Goal: Task Accomplishment & Management: Manage account settings

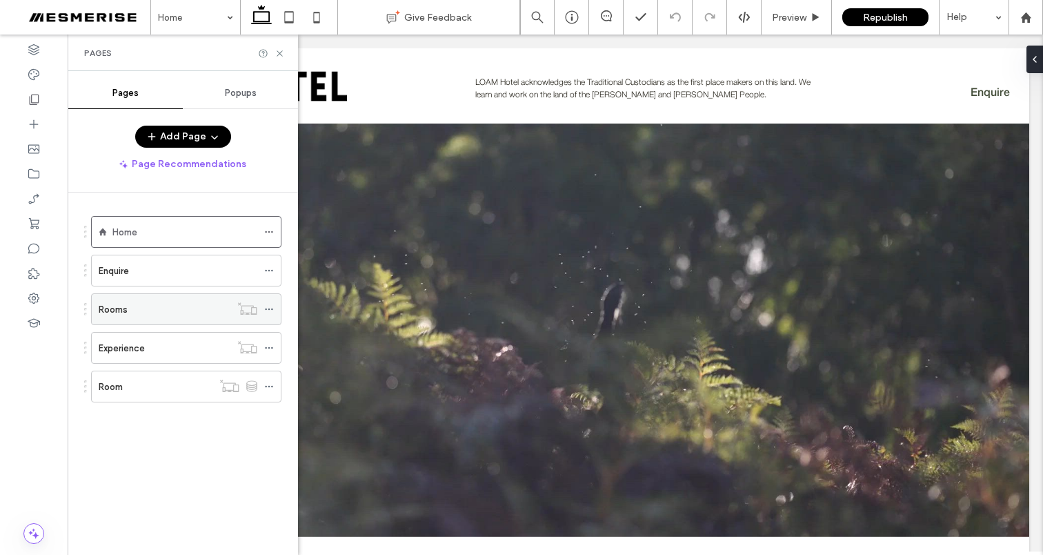
click at [267, 307] on icon at bounding box center [269, 309] width 10 height 10
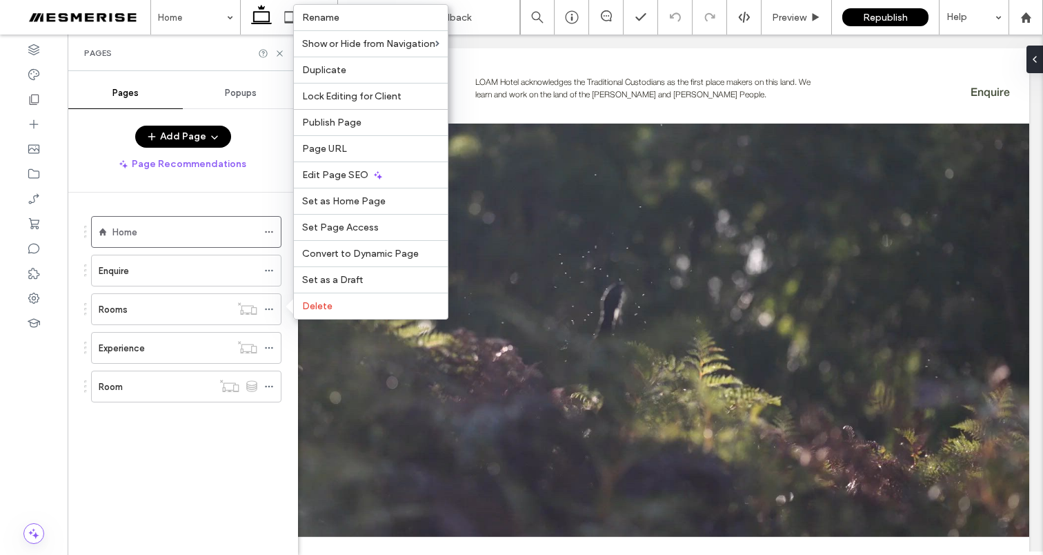
click at [232, 461] on div "Home Enquire Rooms Experience Room" at bounding box center [191, 369] width 214 height 355
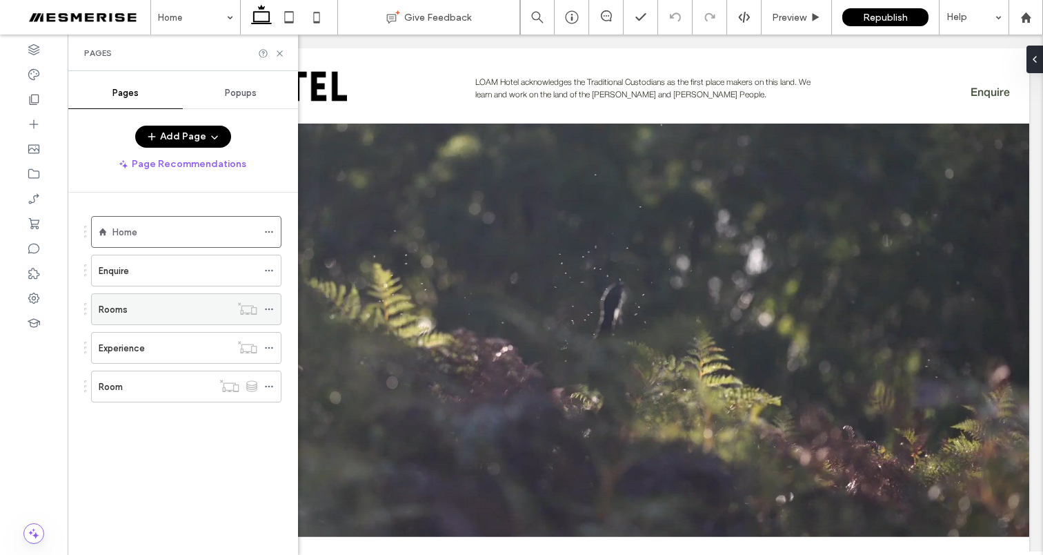
click at [177, 313] on div "Rooms" at bounding box center [165, 309] width 132 height 14
click at [277, 51] on icon at bounding box center [280, 53] width 10 height 10
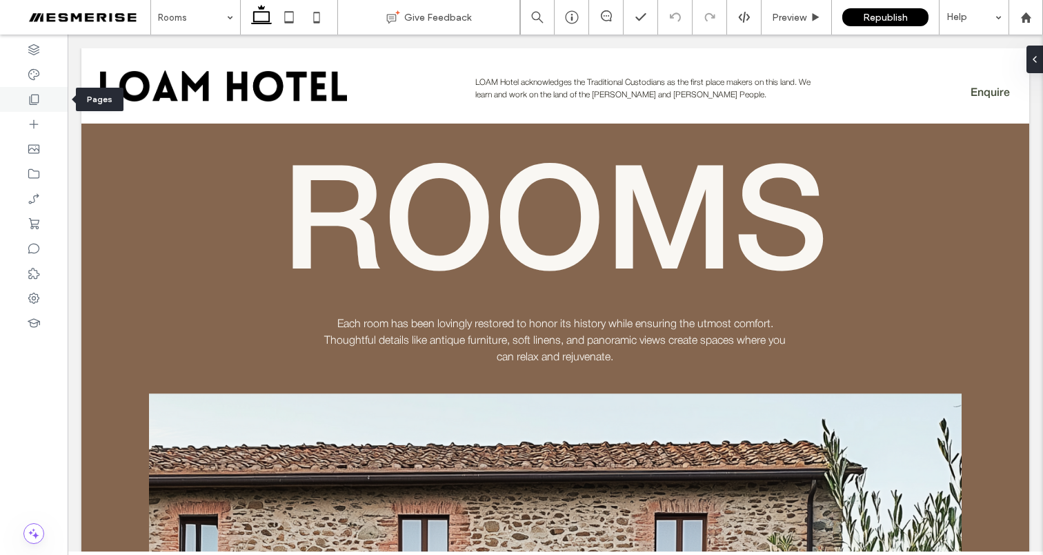
click at [36, 99] on icon at bounding box center [34, 99] width 14 height 14
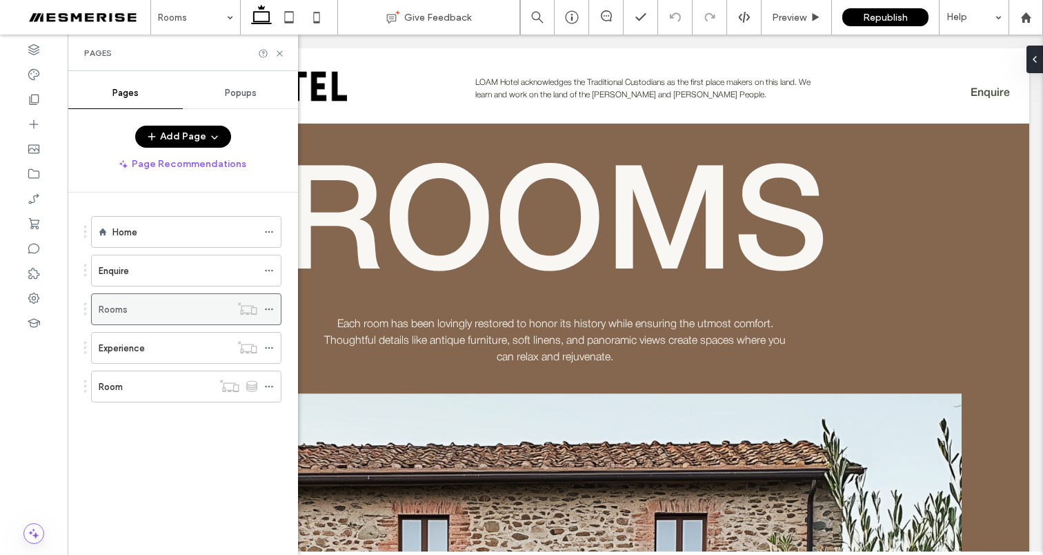
click at [269, 307] on icon at bounding box center [269, 309] width 10 height 10
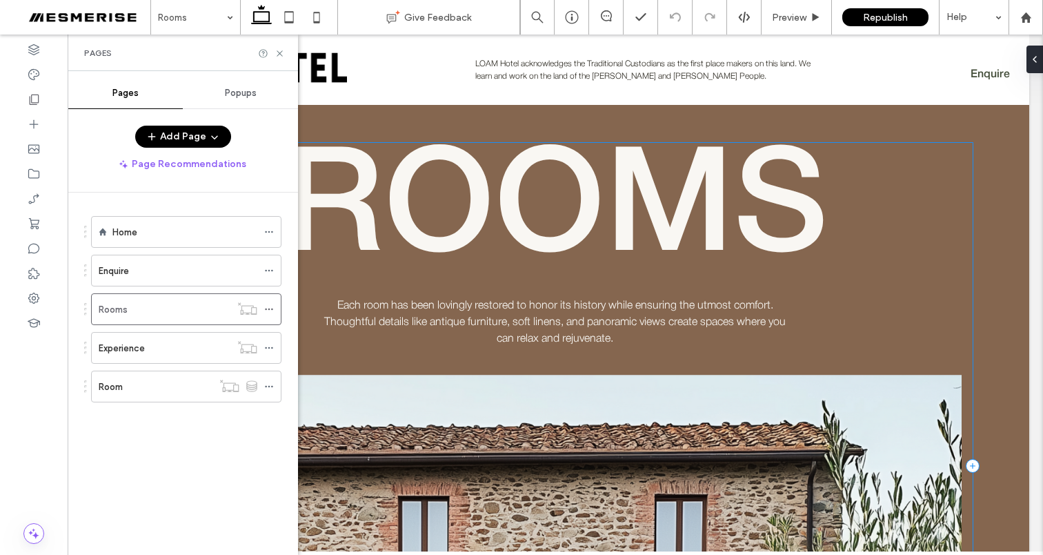
scroll to position [21, 0]
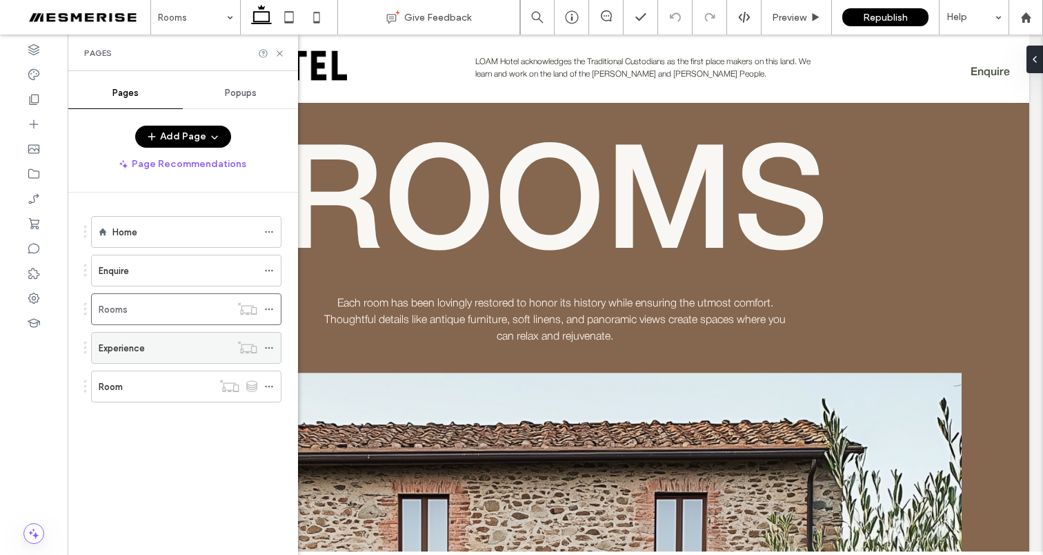
click at [188, 354] on div "Experience" at bounding box center [165, 348] width 132 height 14
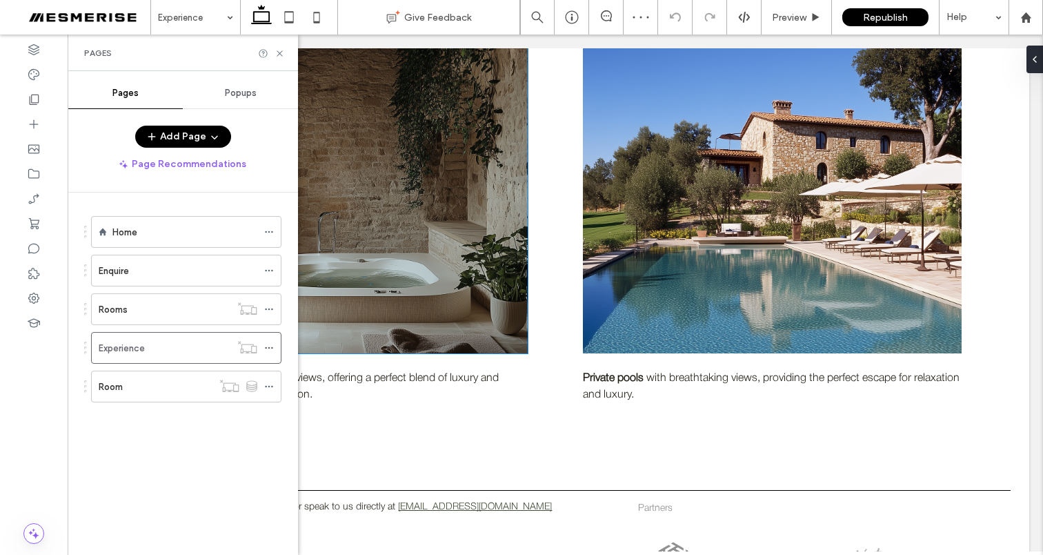
scroll to position [2368, 0]
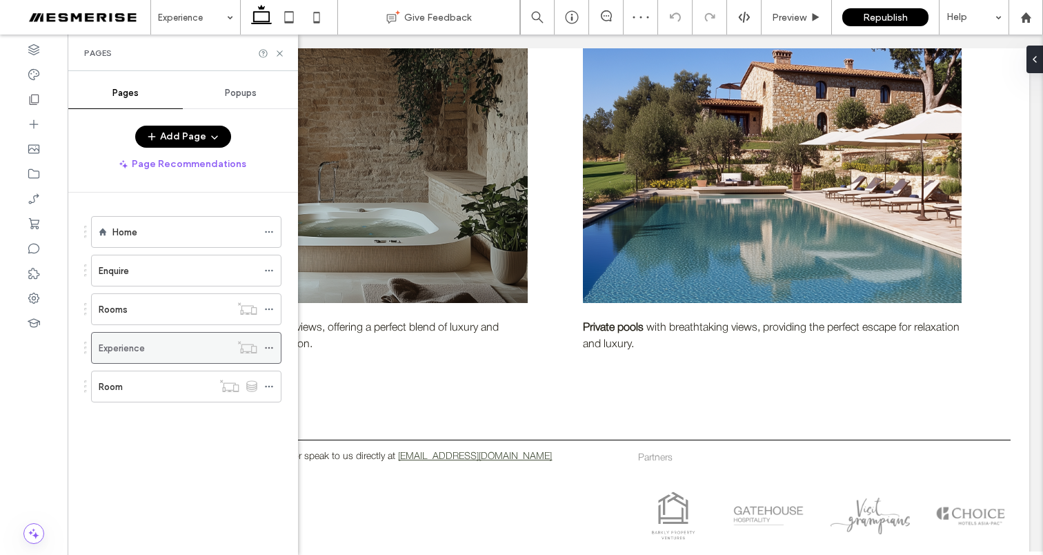
click at [264, 348] on icon at bounding box center [269, 348] width 10 height 10
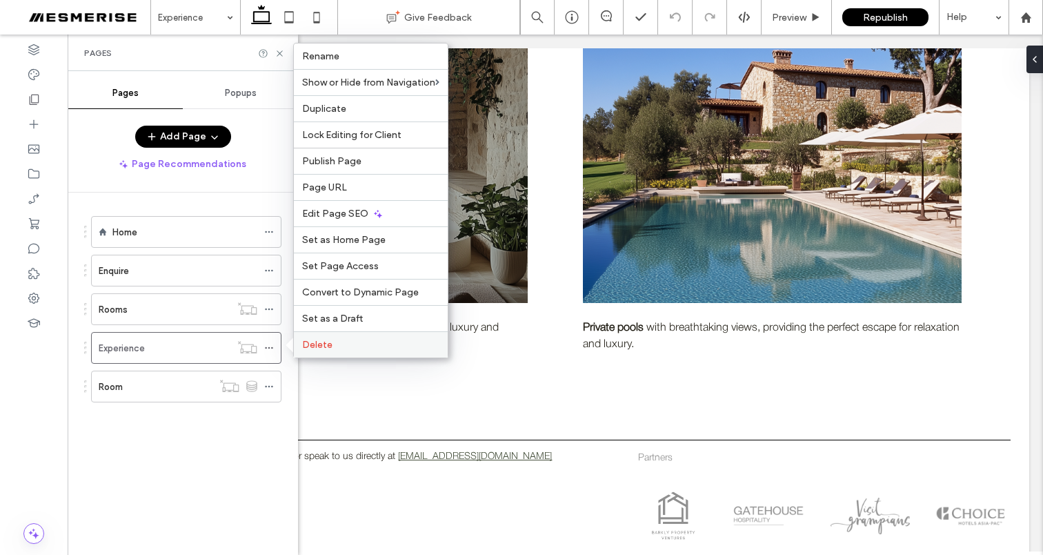
click at [332, 342] on label "Delete" at bounding box center [370, 345] width 137 height 12
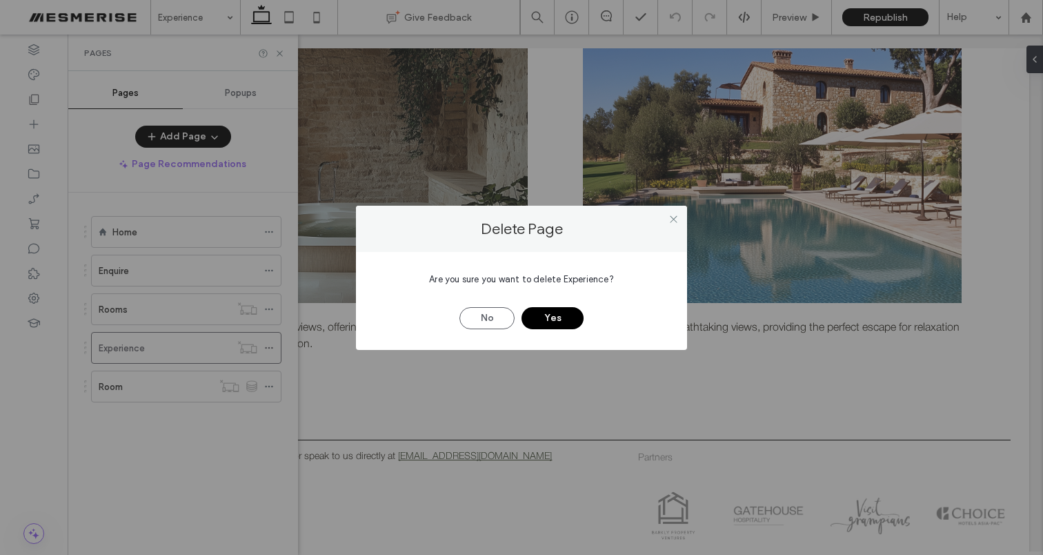
click at [537, 319] on button "Yes" at bounding box center [553, 318] width 62 height 22
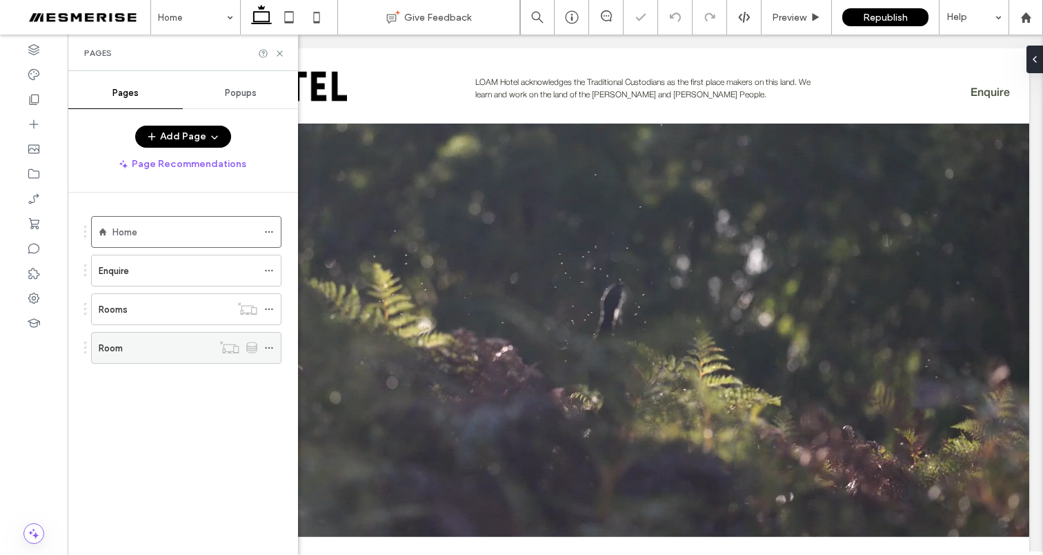
scroll to position [0, 0]
click at [184, 341] on div "Room" at bounding box center [156, 348] width 114 height 14
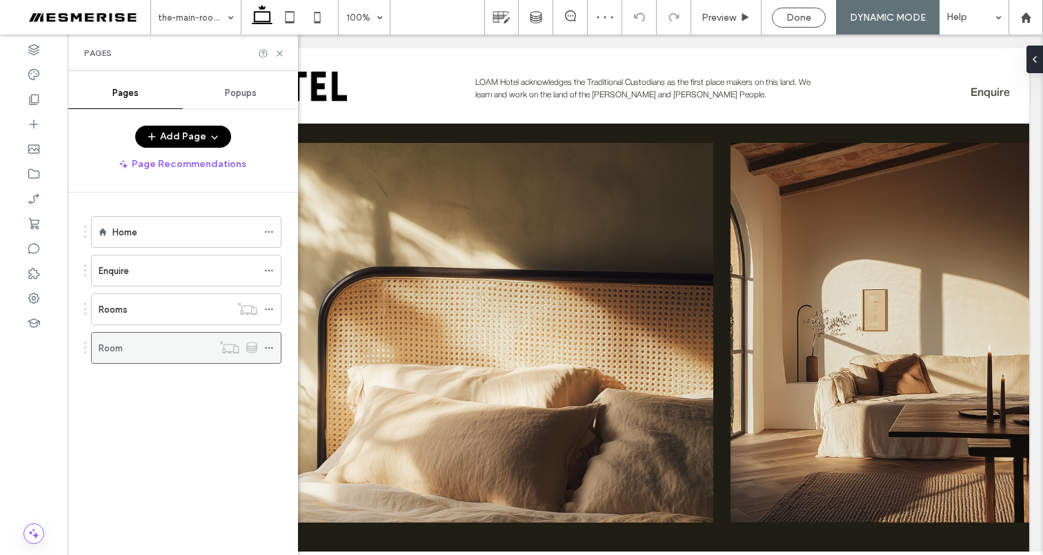
scroll to position [1977, 0]
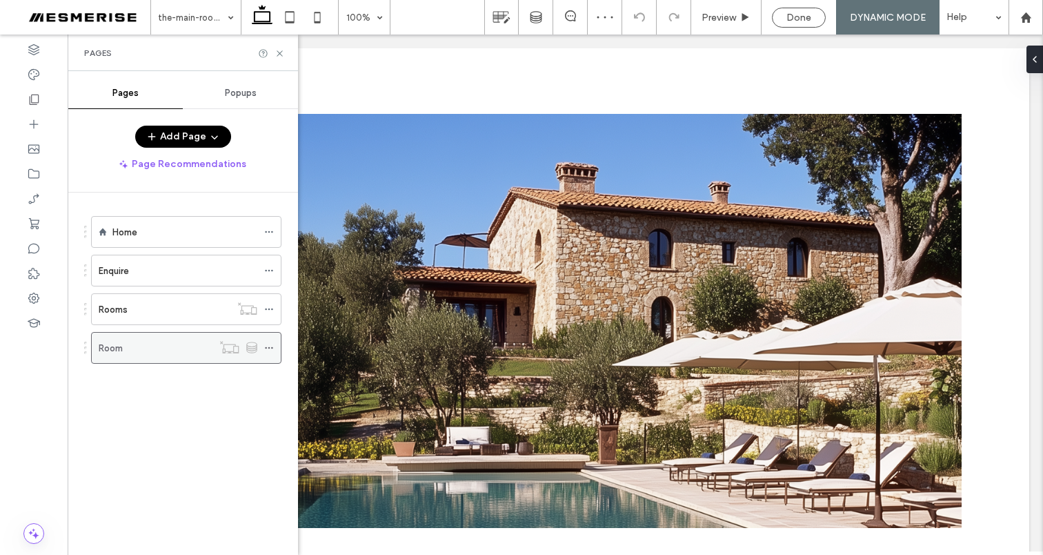
click at [272, 350] on icon at bounding box center [269, 348] width 10 height 10
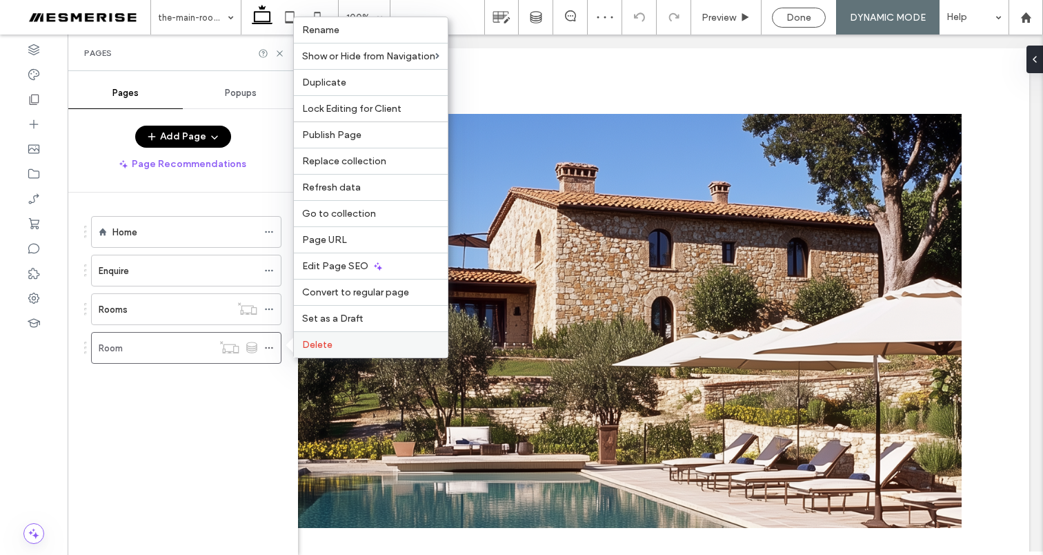
click at [304, 344] on span "Delete" at bounding box center [317, 345] width 30 height 12
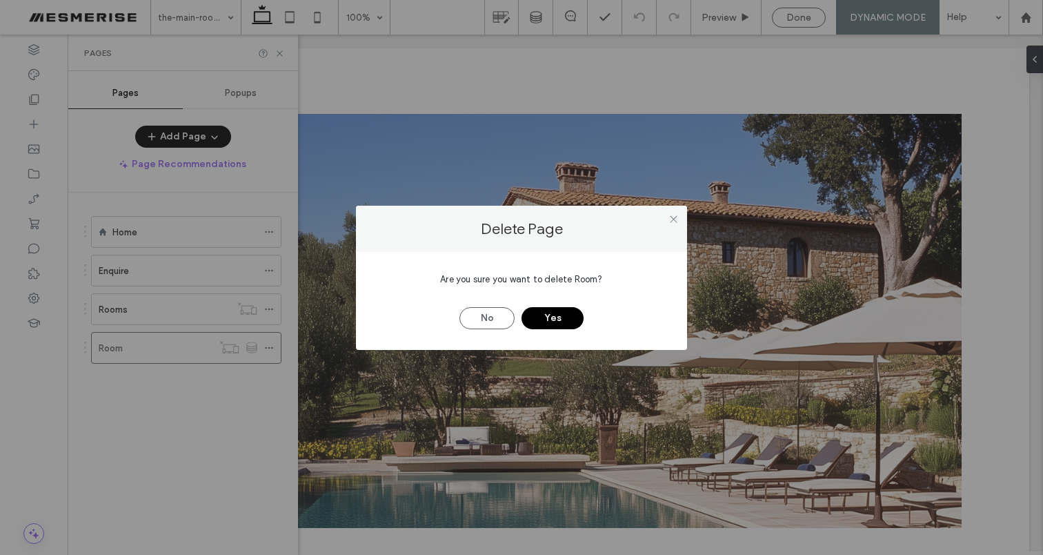
click at [542, 315] on button "Yes" at bounding box center [553, 318] width 62 height 22
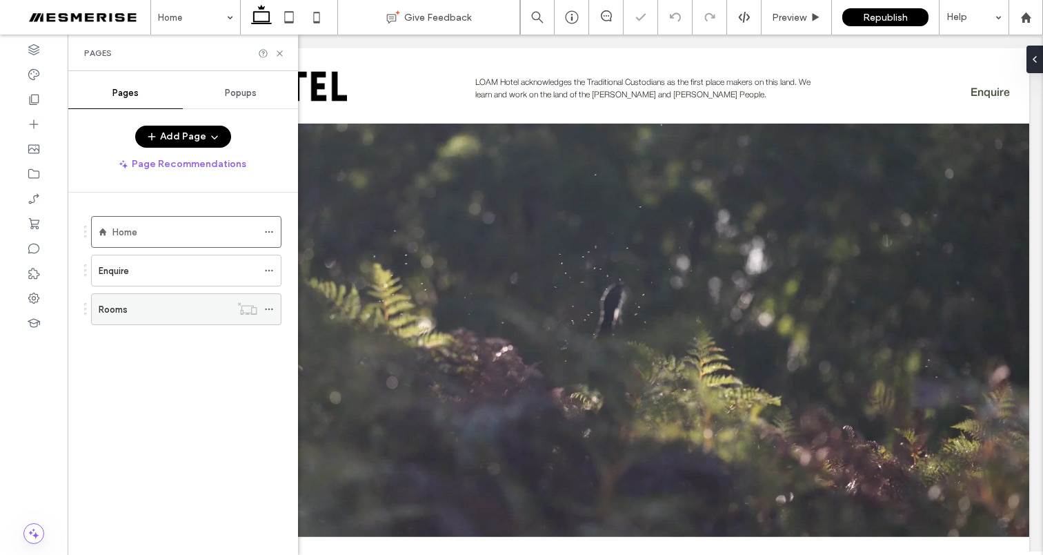
click at [270, 308] on icon at bounding box center [269, 309] width 10 height 10
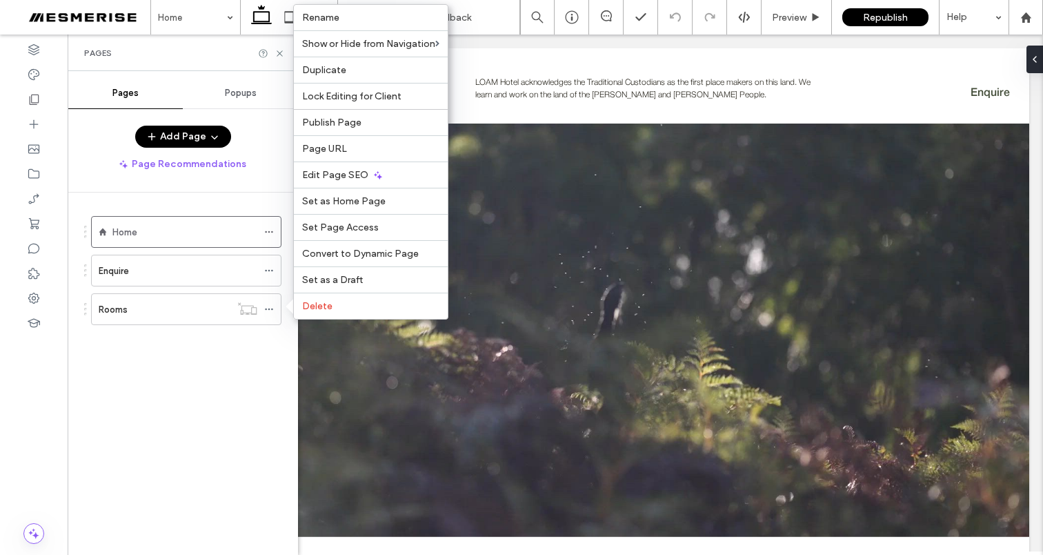
click at [230, 364] on div "Home Enquire Rooms" at bounding box center [191, 369] width 214 height 355
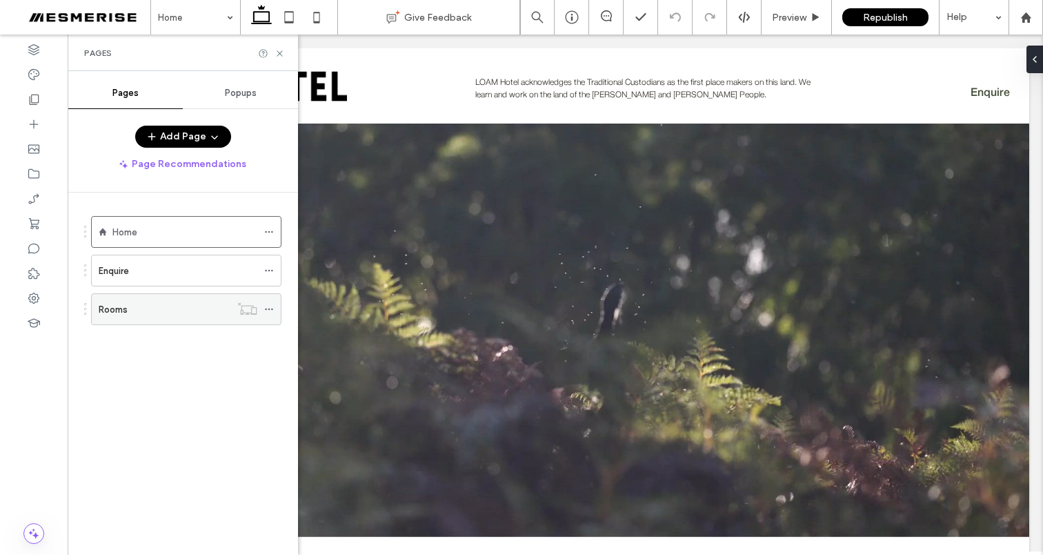
click at [209, 313] on div "Rooms" at bounding box center [165, 309] width 132 height 14
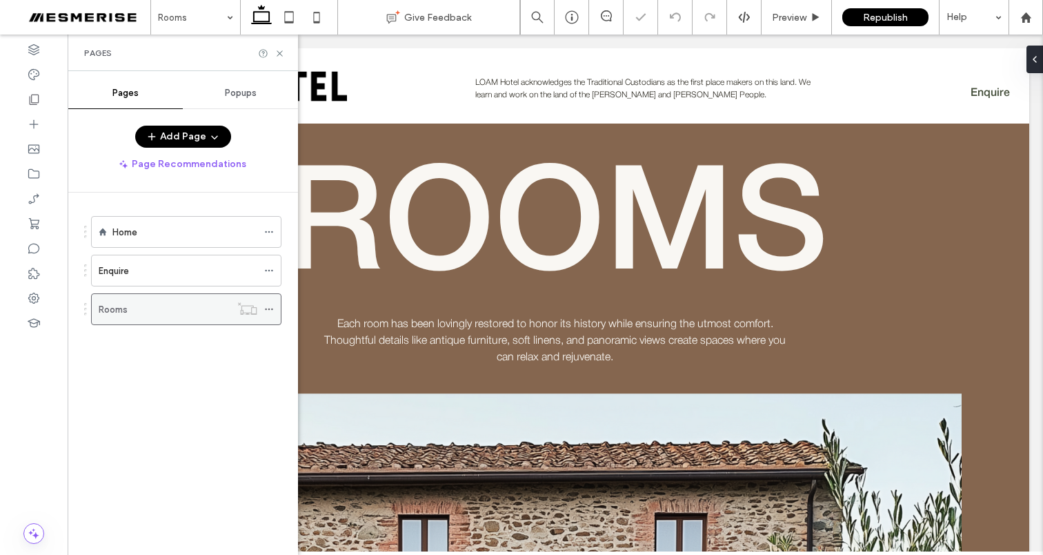
click at [273, 307] on icon at bounding box center [269, 309] width 10 height 10
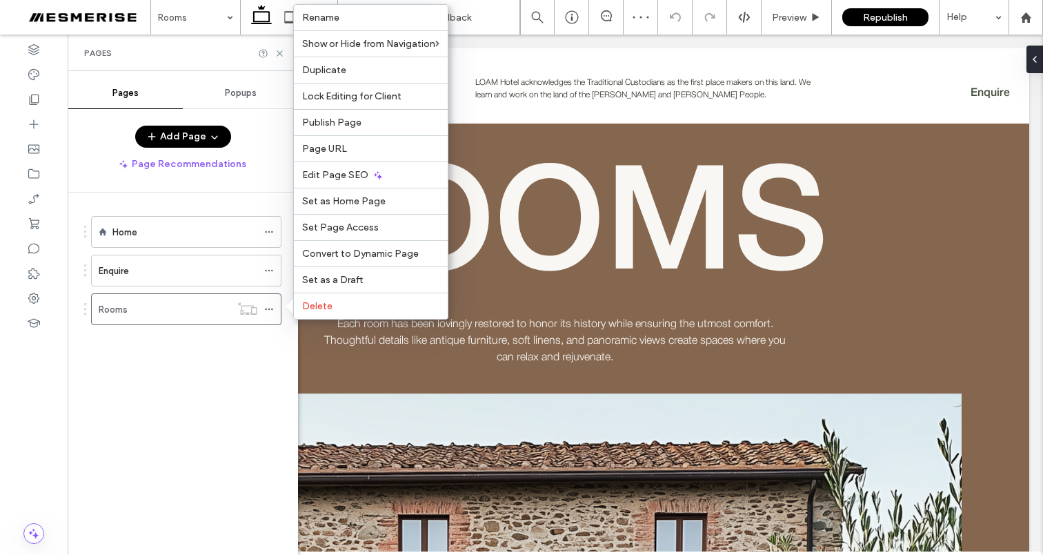
click at [213, 364] on div "Home Enquire Rooms" at bounding box center [191, 369] width 214 height 355
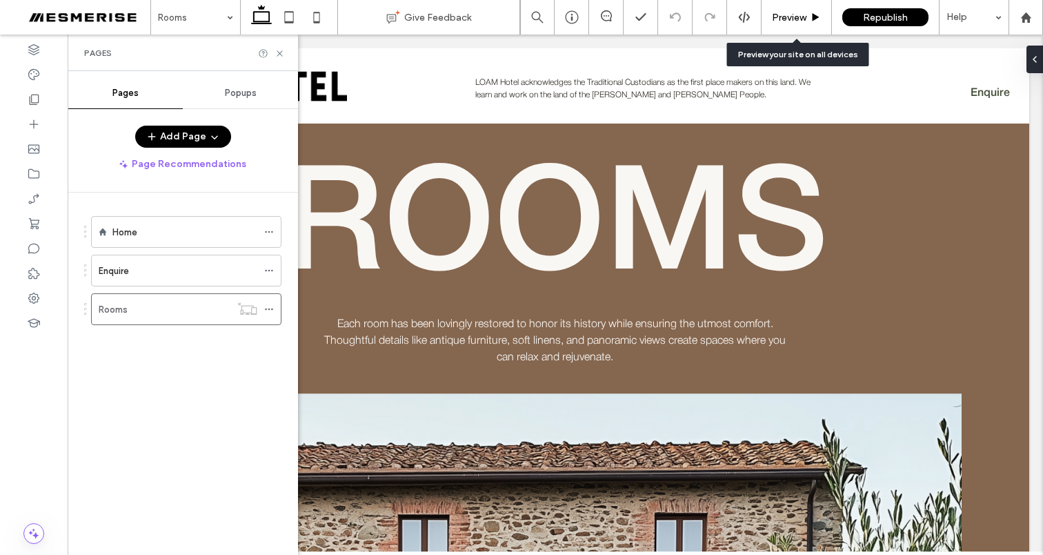
click at [784, 19] on span "Preview" at bounding box center [789, 18] width 34 height 12
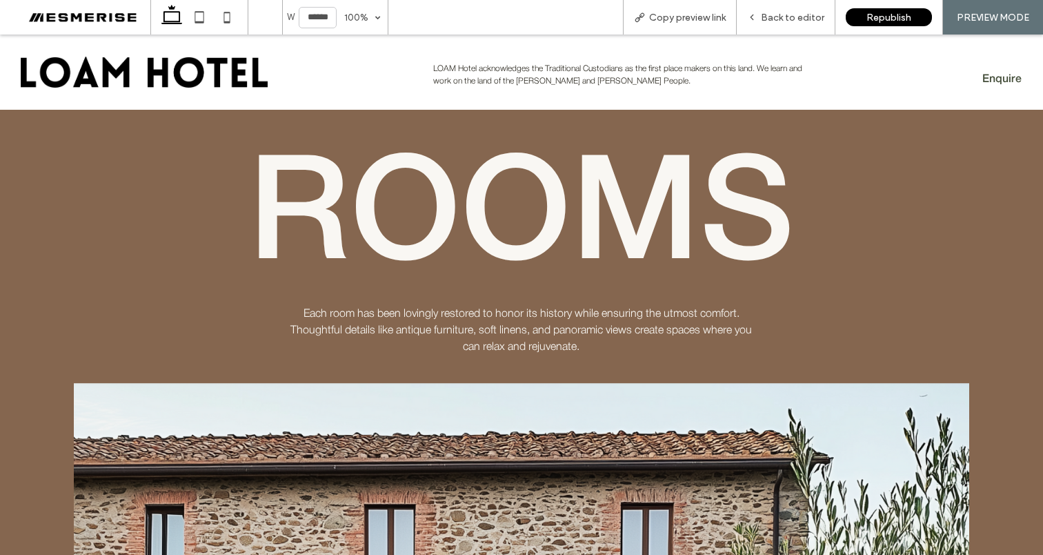
click at [137, 78] on img at bounding box center [144, 72] width 247 height 31
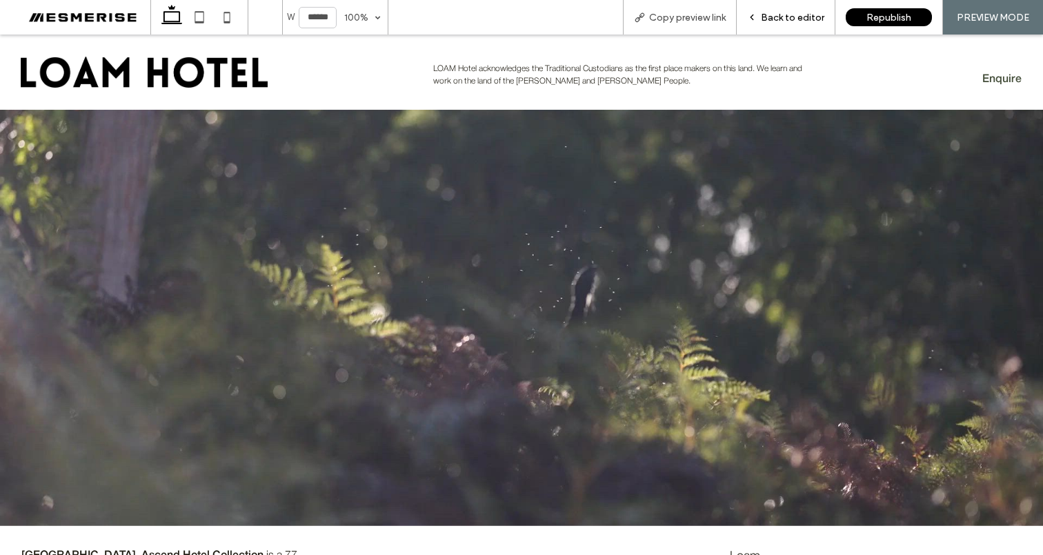
click at [780, 21] on span "Back to editor" at bounding box center [792, 18] width 63 height 12
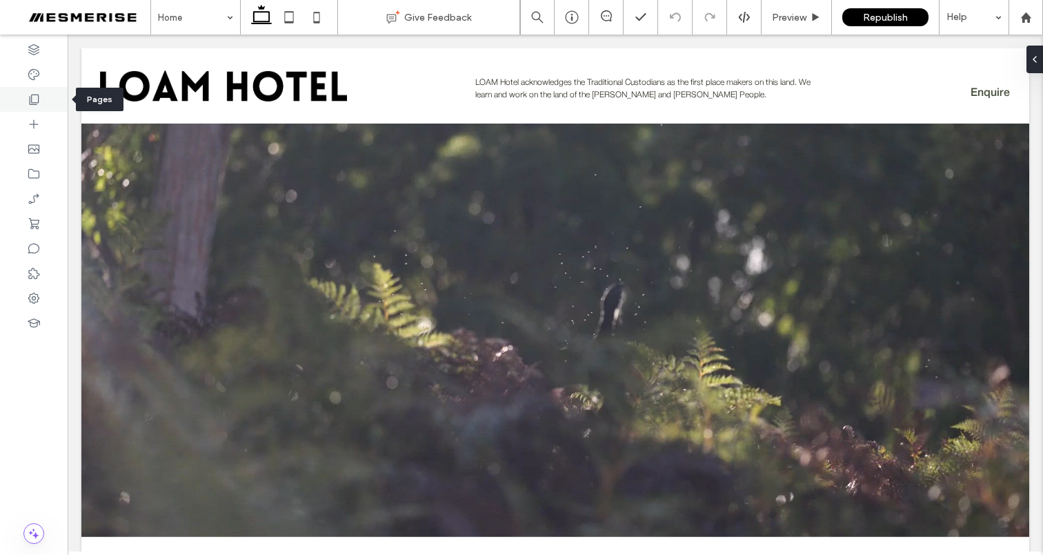
click at [39, 106] on div at bounding box center [34, 99] width 68 height 25
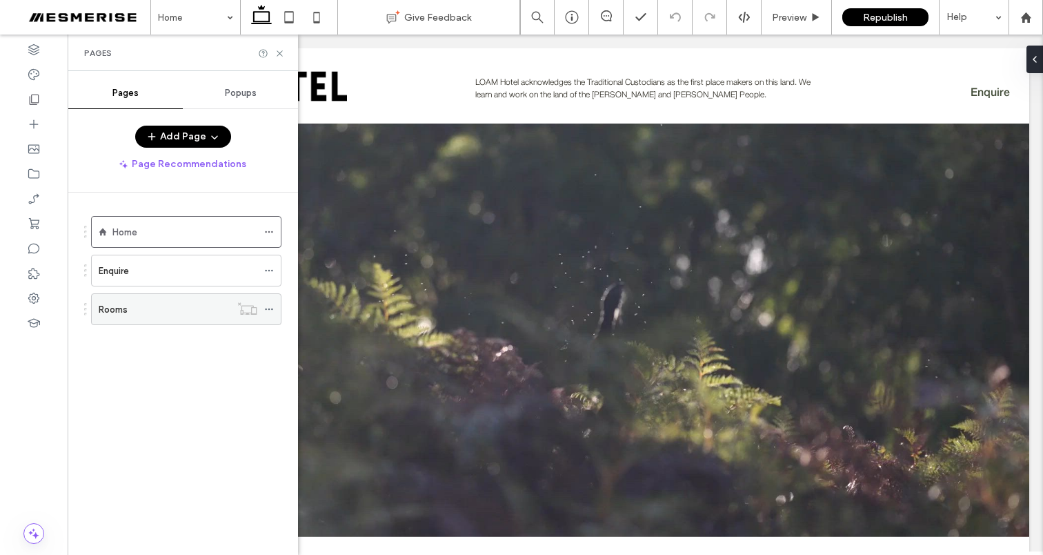
click at [270, 307] on icon at bounding box center [269, 309] width 10 height 10
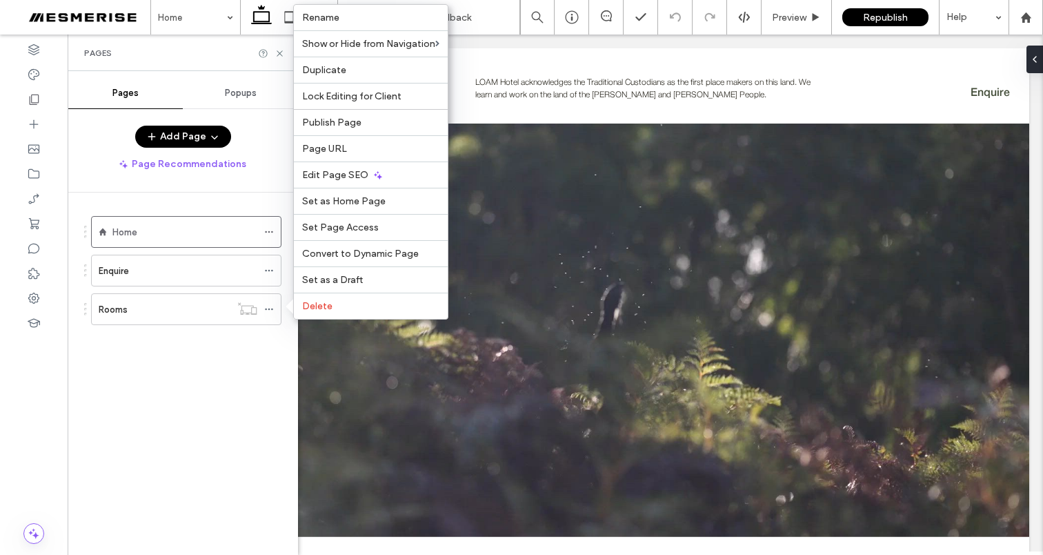
click at [221, 333] on div "Home Enquire Rooms" at bounding box center [178, 275] width 208 height 132
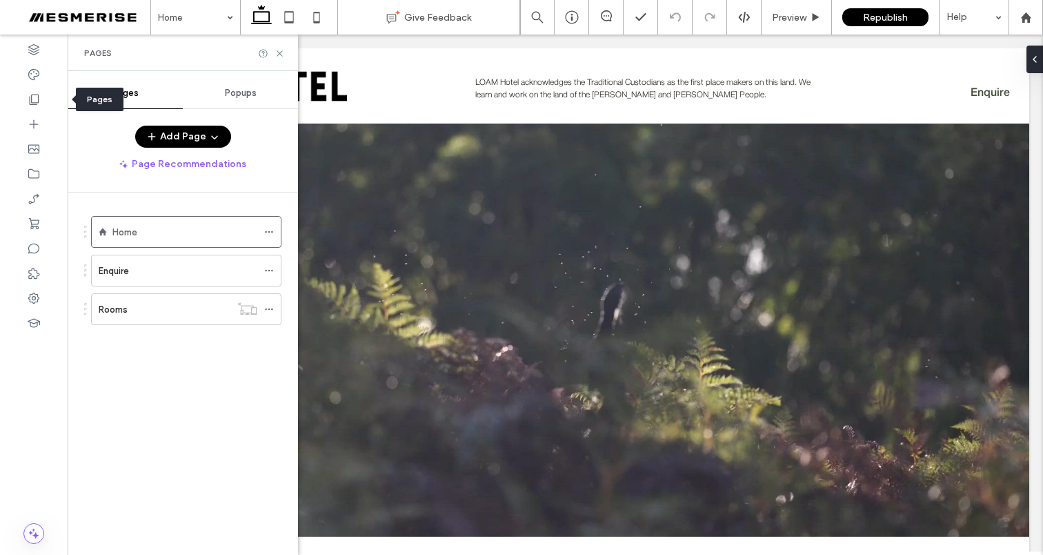
click at [36, 103] on use at bounding box center [35, 100] width 10 height 10
click at [168, 315] on div "Rooms" at bounding box center [165, 309] width 132 height 14
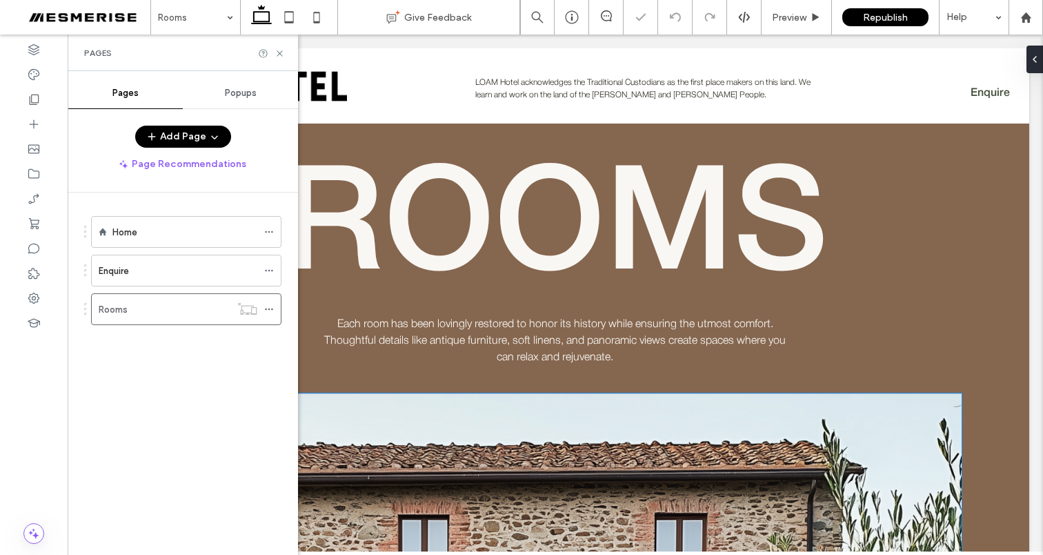
scroll to position [445, 0]
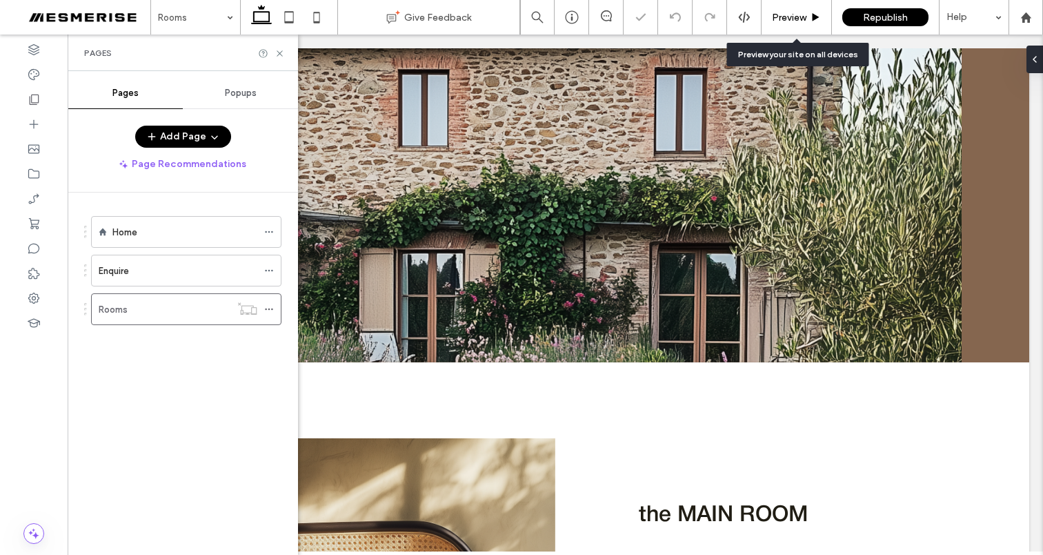
click at [782, 14] on span "Preview" at bounding box center [789, 18] width 34 height 12
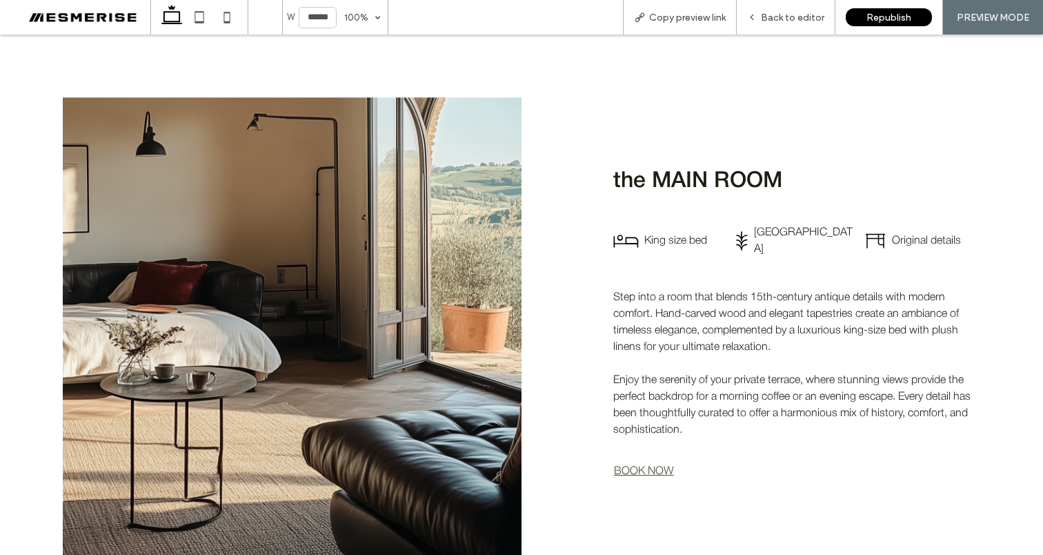
scroll to position [2003, 0]
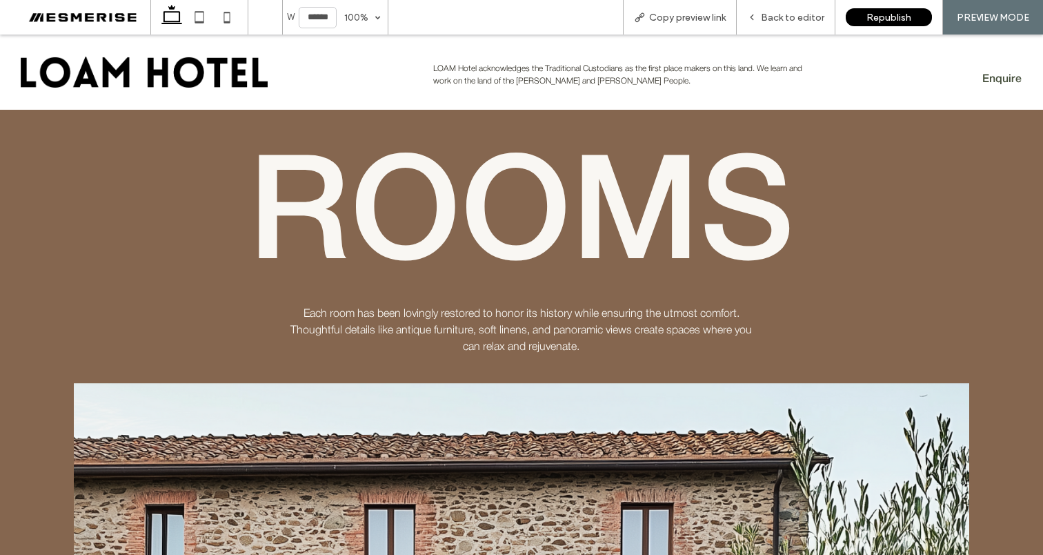
click at [188, 78] on img at bounding box center [144, 72] width 247 height 31
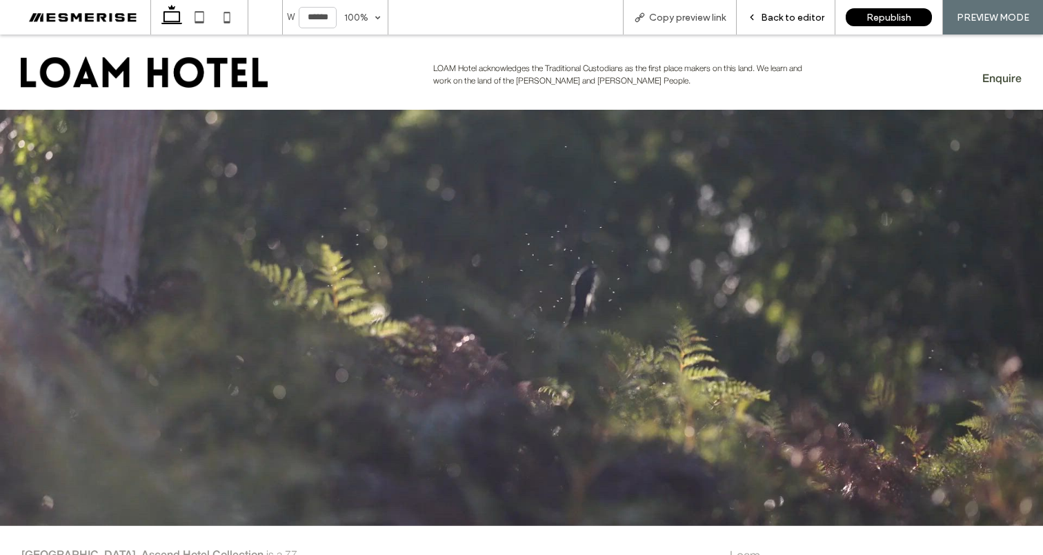
click at [788, 18] on span "Back to editor" at bounding box center [792, 18] width 63 height 12
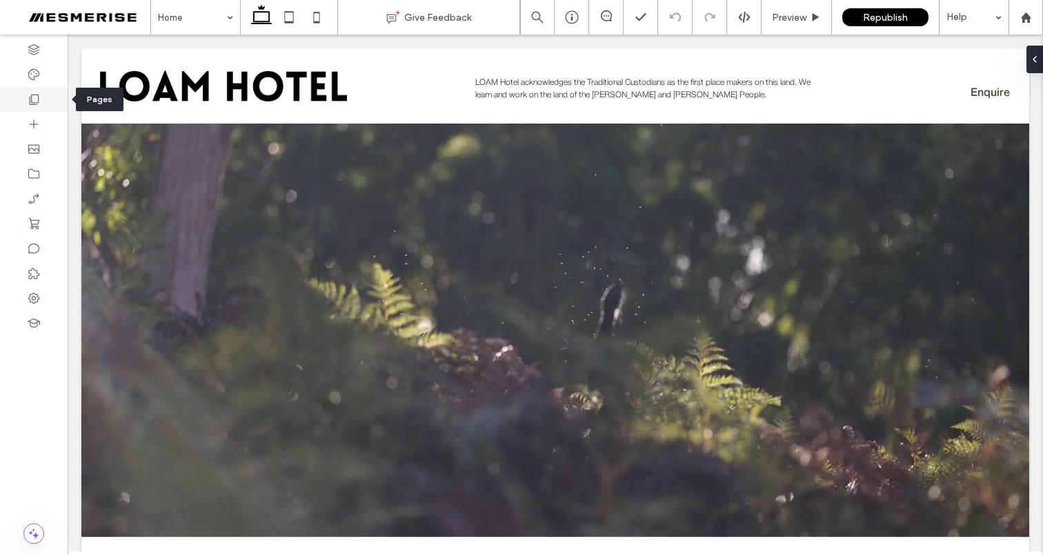
click at [39, 105] on icon at bounding box center [34, 99] width 14 height 14
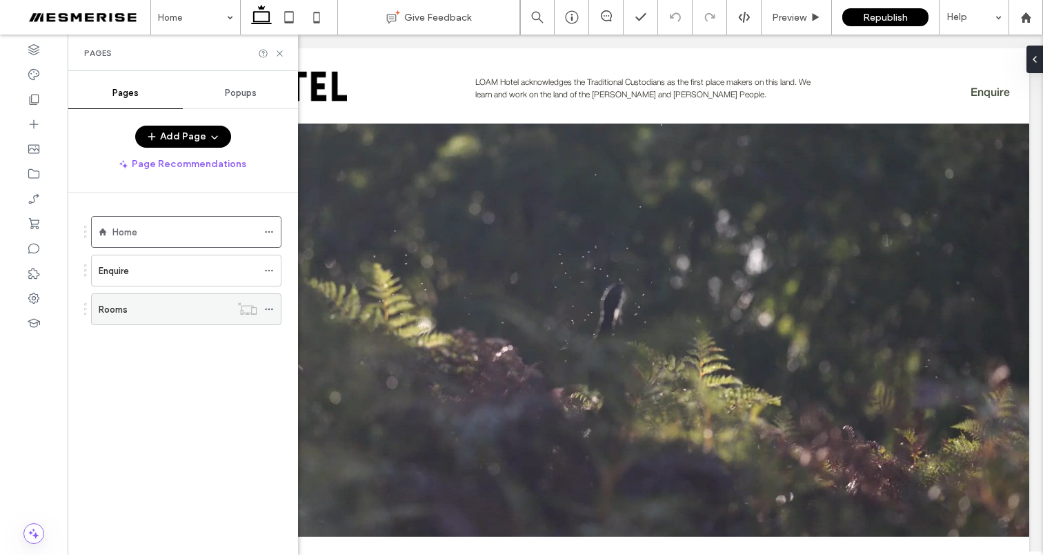
click at [272, 307] on icon at bounding box center [269, 309] width 10 height 10
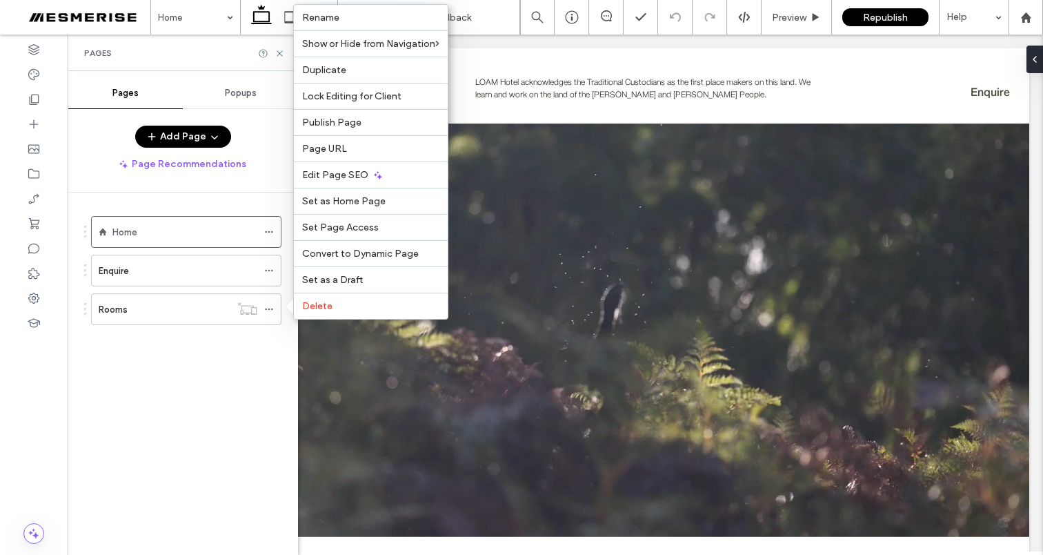
click at [219, 336] on div "Home Enquire Rooms" at bounding box center [178, 275] width 208 height 132
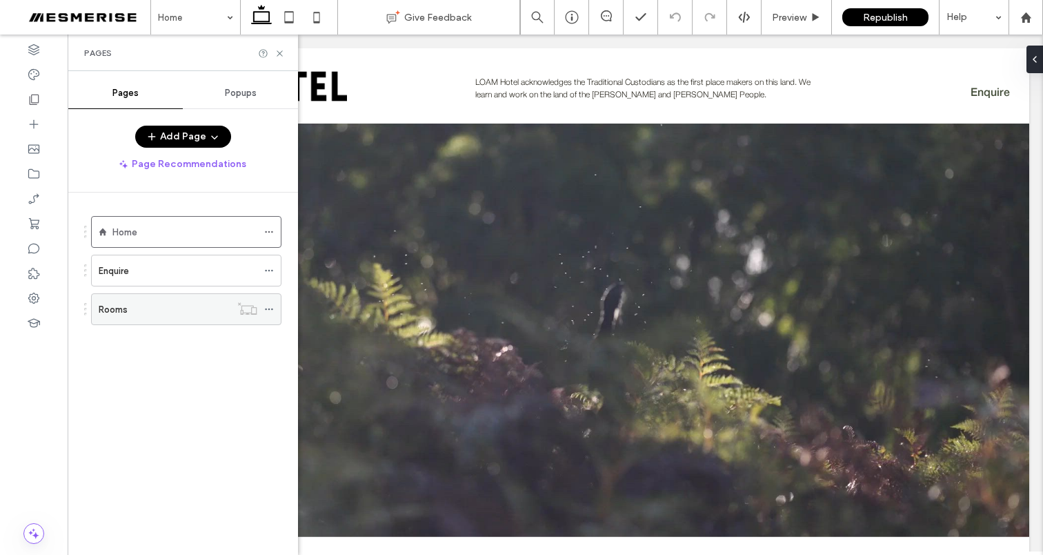
click at [271, 308] on icon at bounding box center [269, 309] width 10 height 10
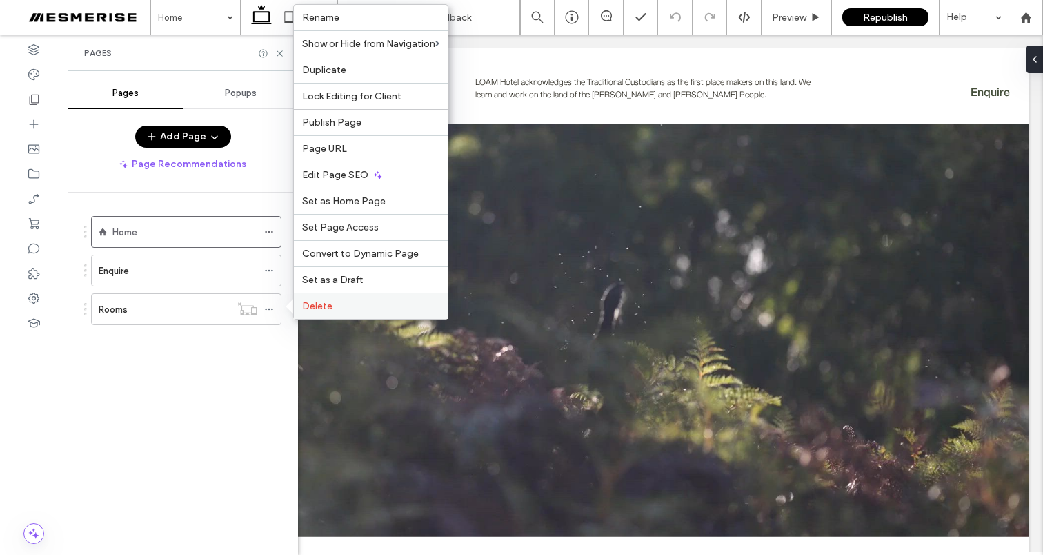
click at [360, 308] on label "Delete" at bounding box center [370, 306] width 137 height 12
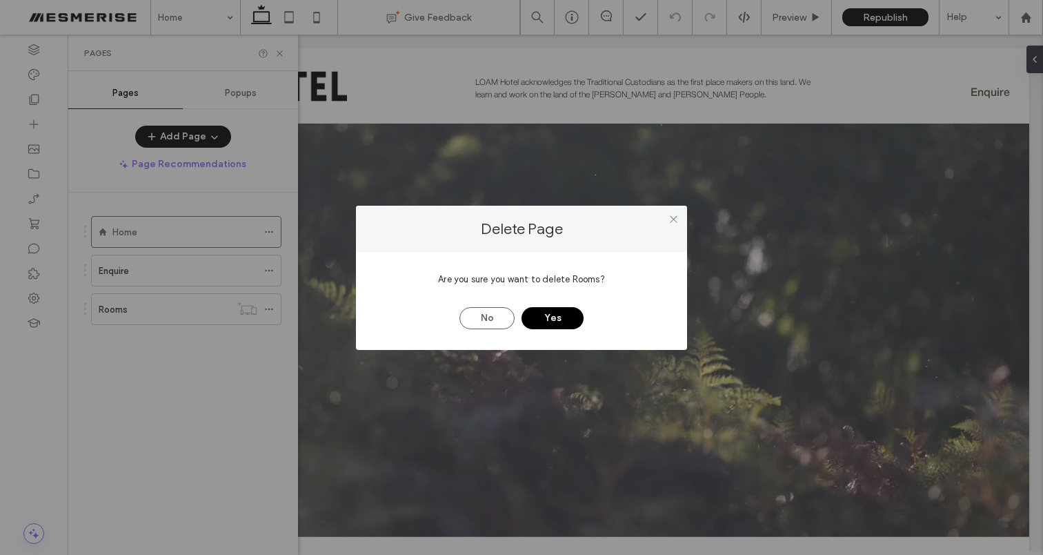
click at [535, 311] on button "Yes" at bounding box center [553, 318] width 62 height 22
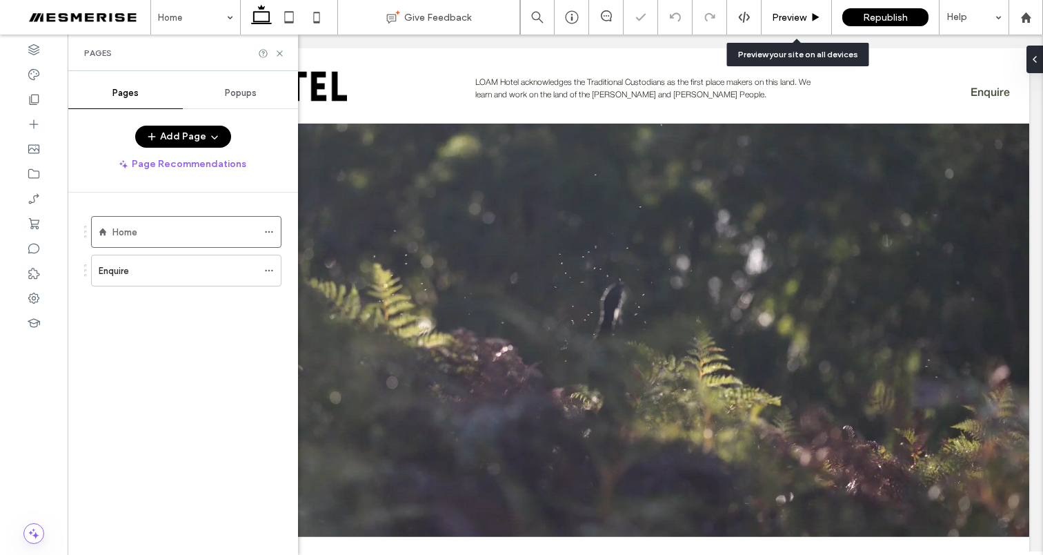
click at [804, 15] on span "Preview" at bounding box center [789, 18] width 34 height 12
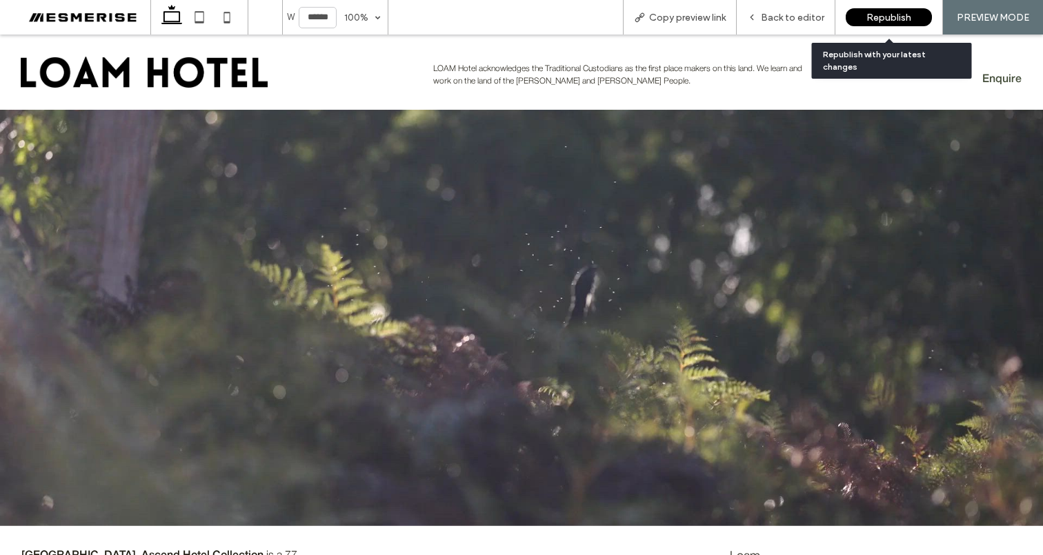
click at [880, 17] on span "Republish" at bounding box center [889, 18] width 45 height 12
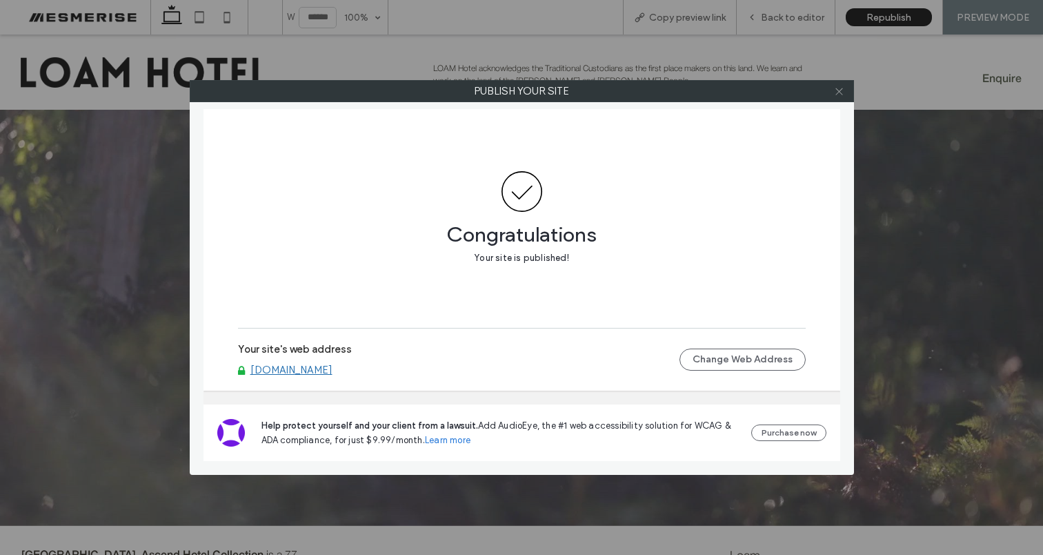
click at [841, 90] on icon at bounding box center [839, 91] width 10 height 10
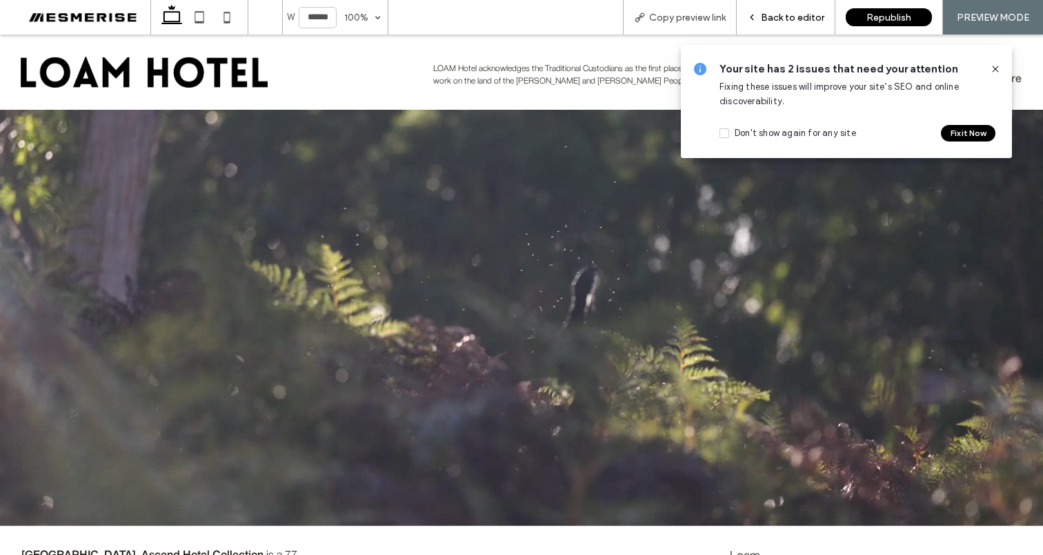
click at [777, 15] on span "Back to editor" at bounding box center [792, 18] width 63 height 12
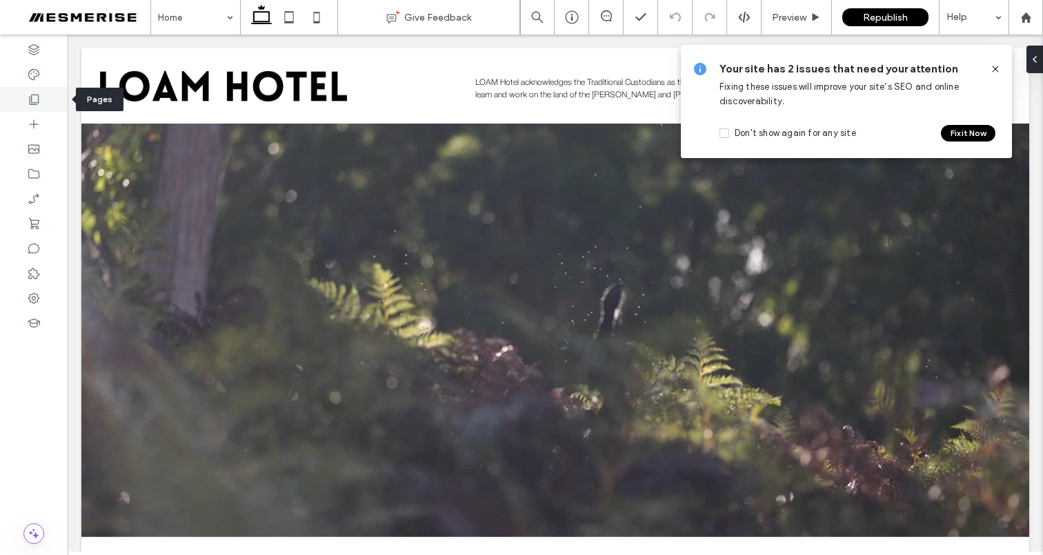
click at [27, 93] on icon at bounding box center [34, 99] width 14 height 14
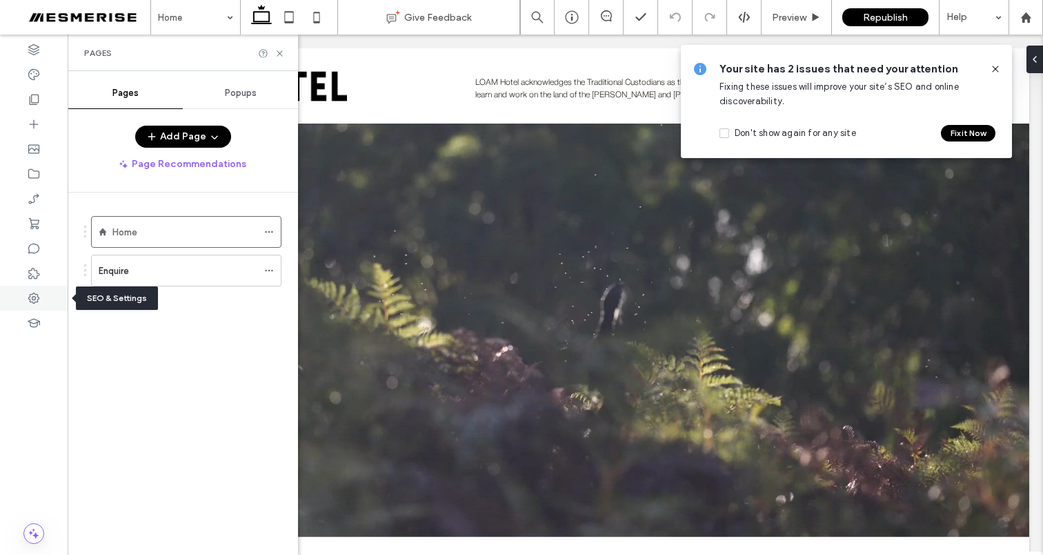
click at [39, 301] on icon at bounding box center [34, 298] width 14 height 14
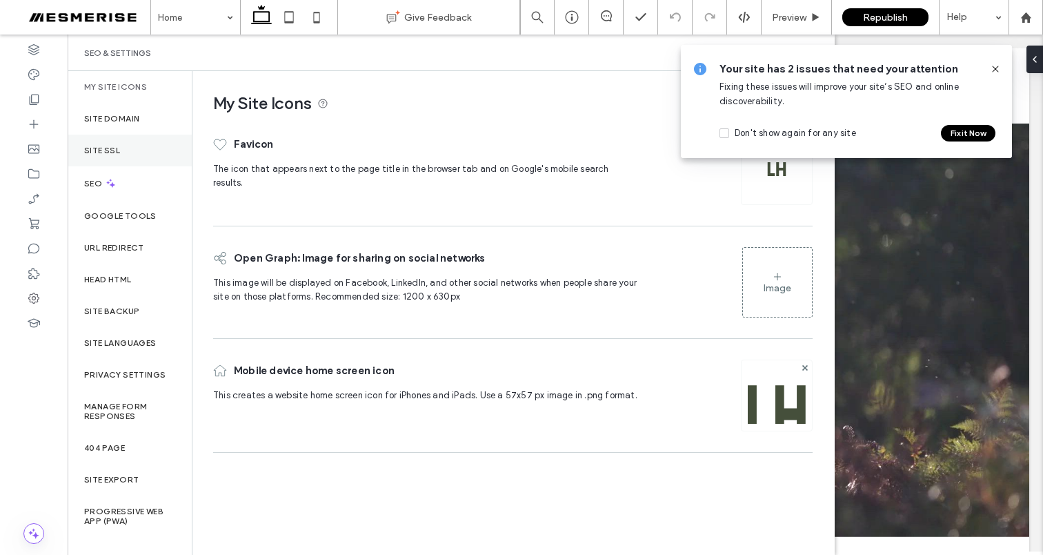
click at [104, 143] on div "Site SSL" at bounding box center [130, 151] width 124 height 32
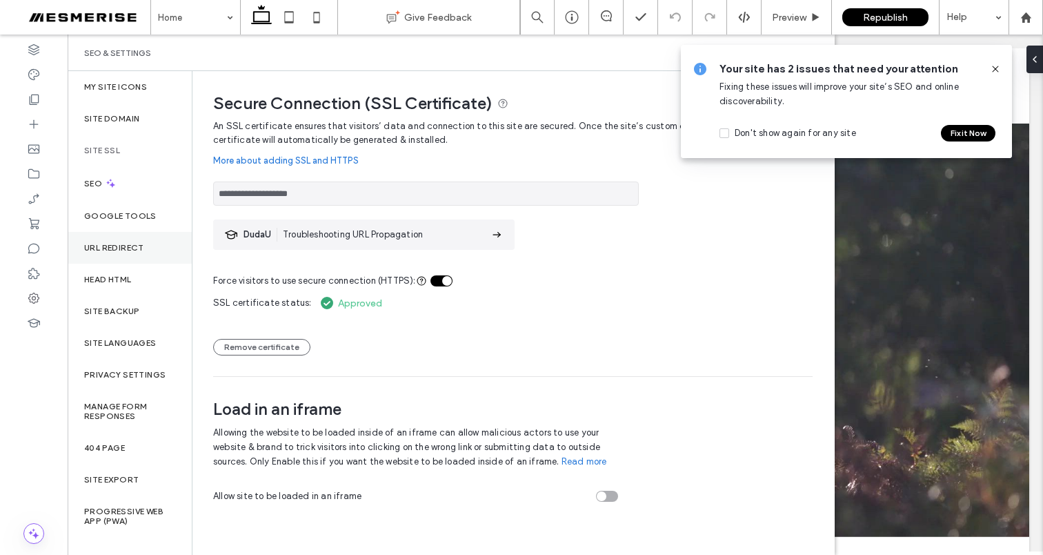
click at [125, 257] on div "URL Redirect" at bounding box center [130, 248] width 124 height 32
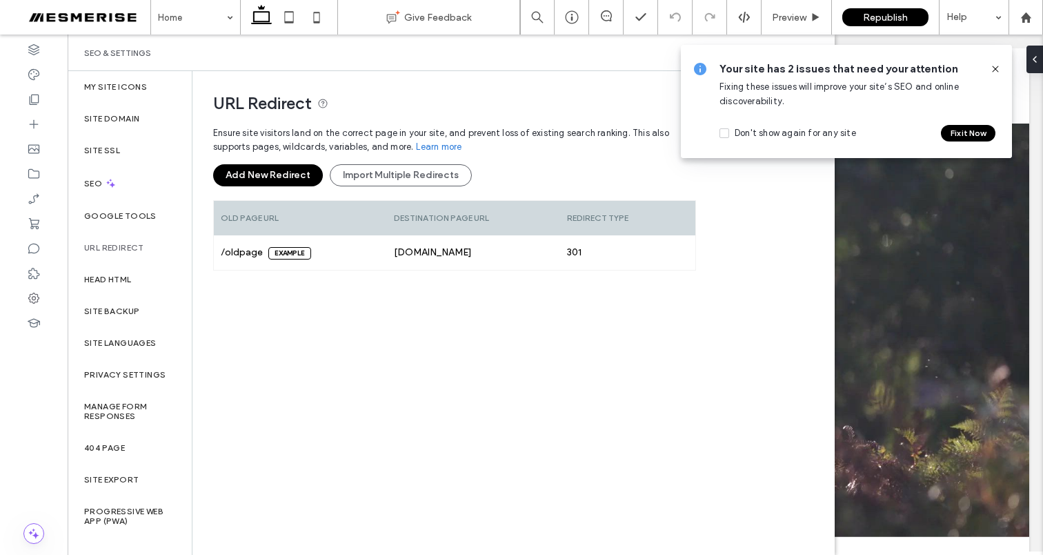
click at [274, 176] on button "Add New Redirect" at bounding box center [268, 175] width 110 height 22
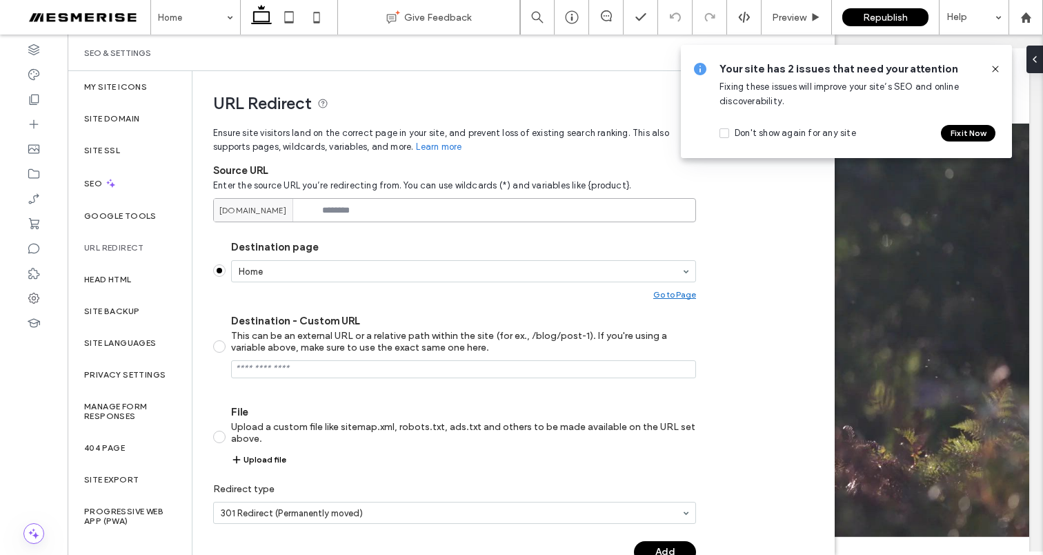
click at [376, 207] on input at bounding box center [454, 210] width 483 height 24
paste input "**********"
click at [459, 213] on input "**********" at bounding box center [454, 210] width 483 height 24
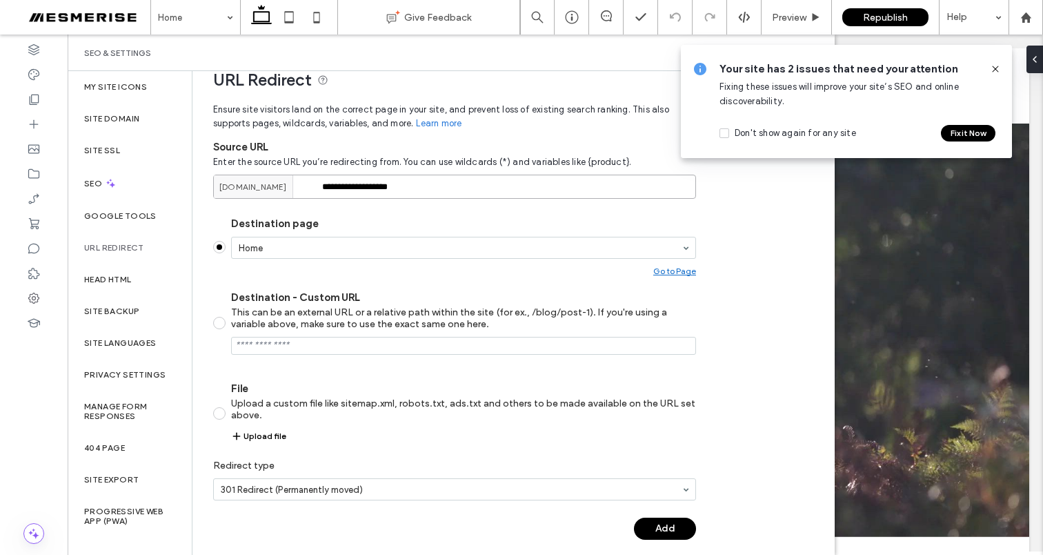
type input "**********"
click at [673, 531] on button "Add" at bounding box center [665, 528] width 62 height 22
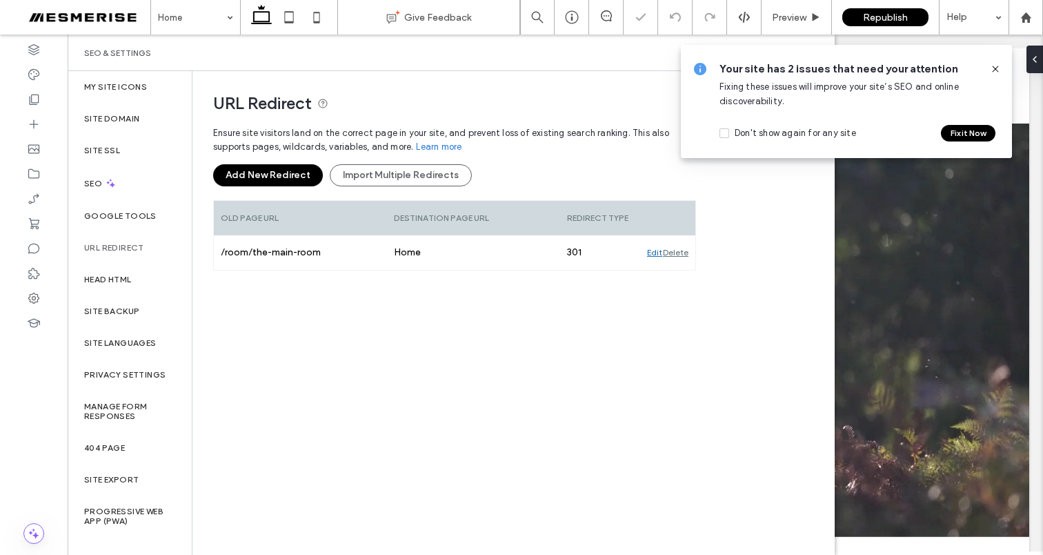
scroll to position [0, 0]
click at [1000, 69] on icon at bounding box center [995, 68] width 11 height 11
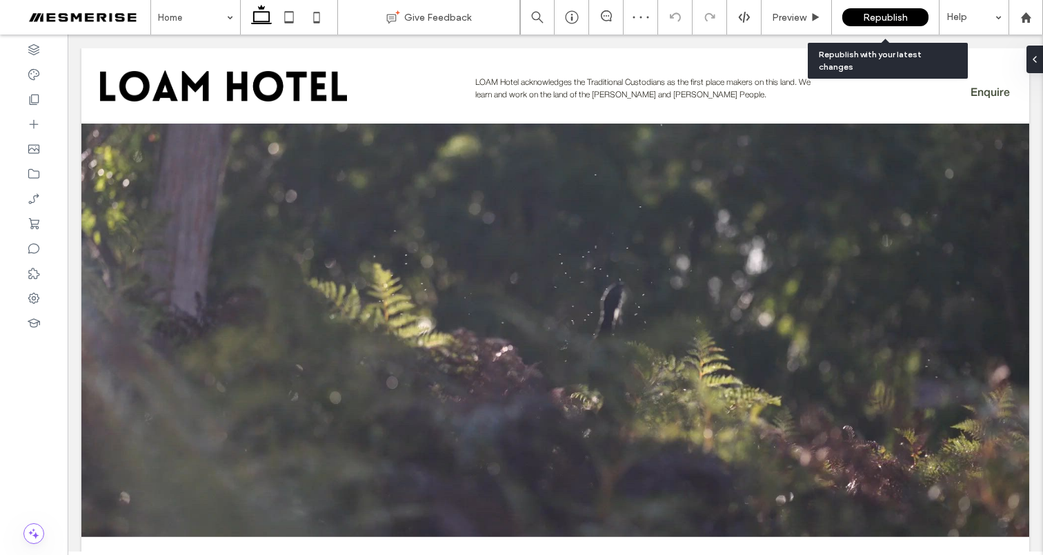
click at [868, 6] on div "Republish" at bounding box center [885, 17] width 86 height 34
click at [884, 21] on span "Republish" at bounding box center [885, 18] width 45 height 12
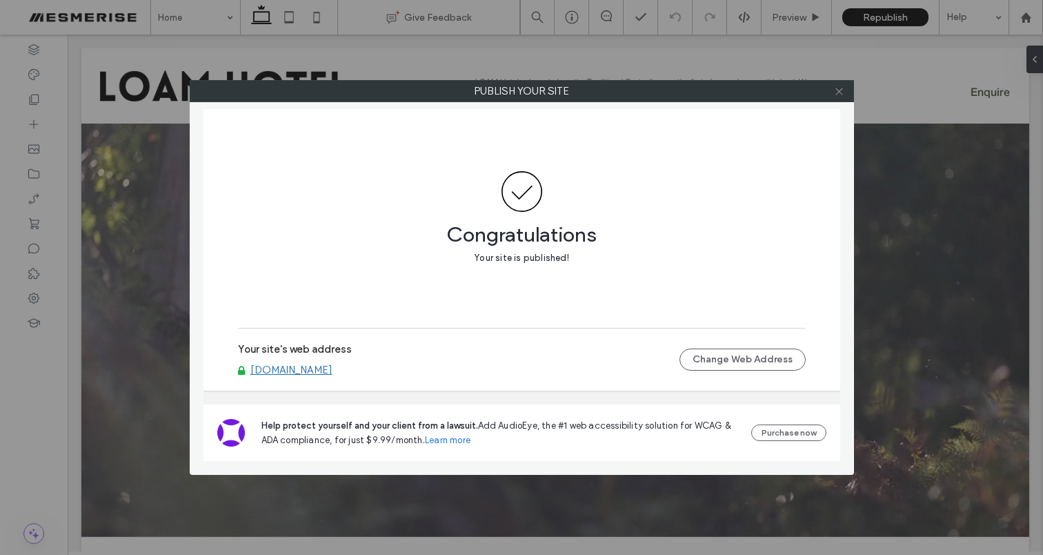
click at [840, 93] on icon at bounding box center [839, 91] width 10 height 10
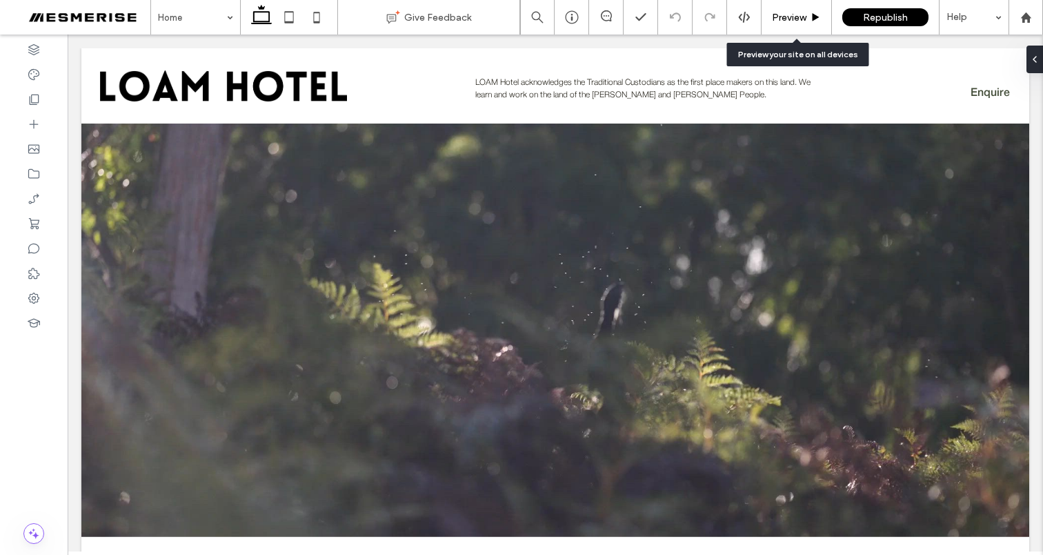
click at [786, 19] on span "Preview" at bounding box center [789, 18] width 34 height 12
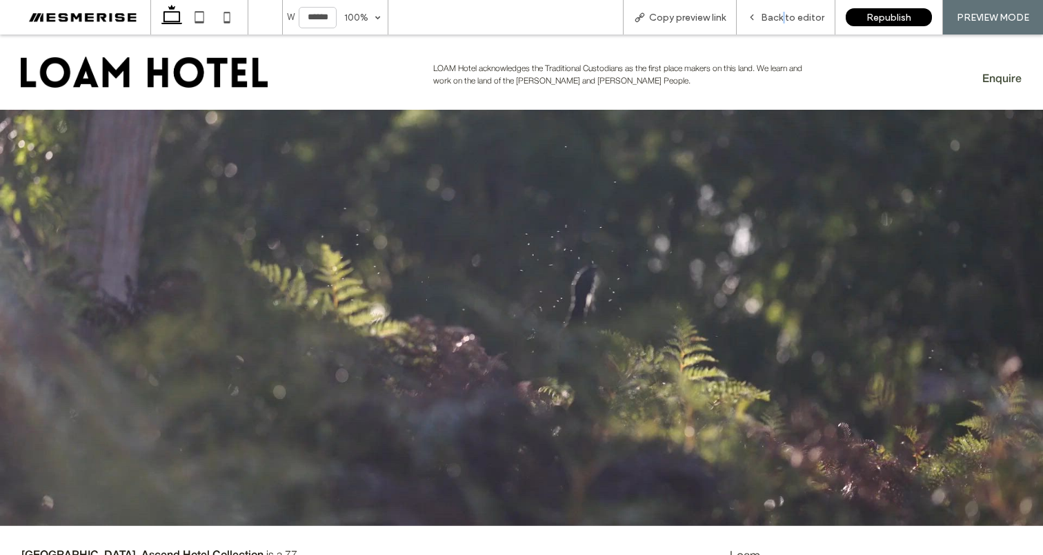
click at [786, 19] on span "Back to editor" at bounding box center [792, 18] width 63 height 12
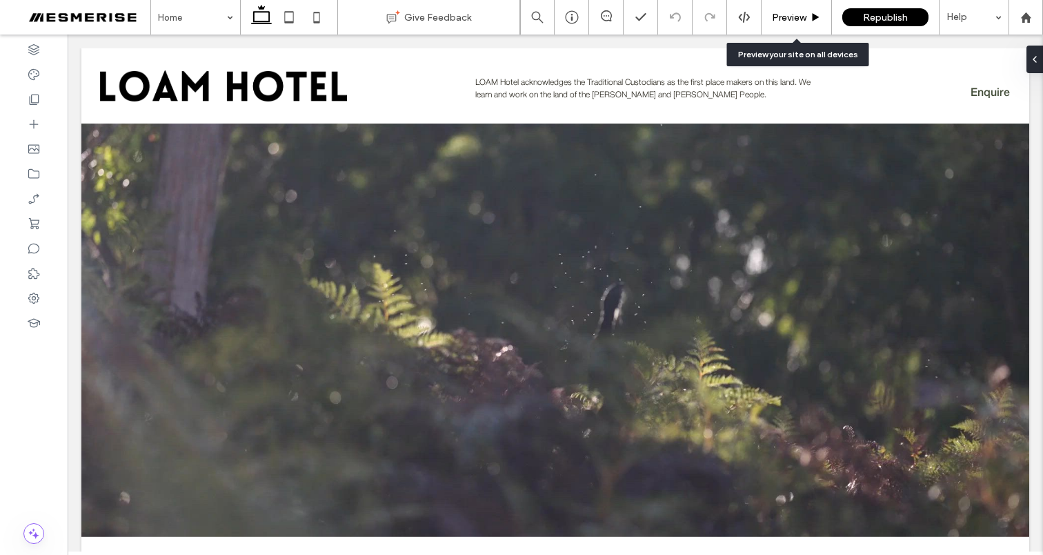
click at [791, 20] on span "Preview" at bounding box center [789, 18] width 34 height 12
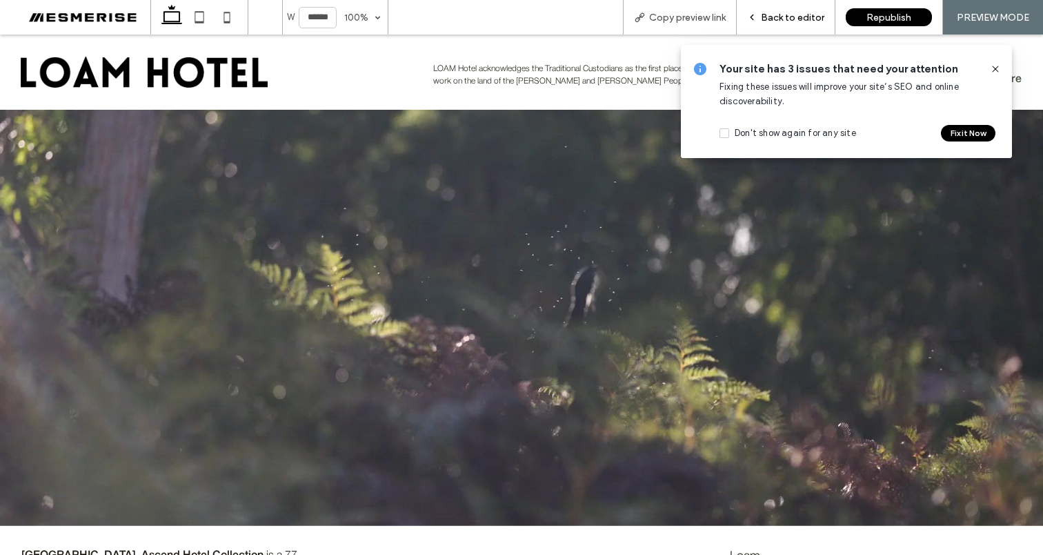
click at [767, 24] on div "Back to editor" at bounding box center [786, 17] width 99 height 34
click at [804, 18] on span "Back to editor" at bounding box center [792, 18] width 63 height 12
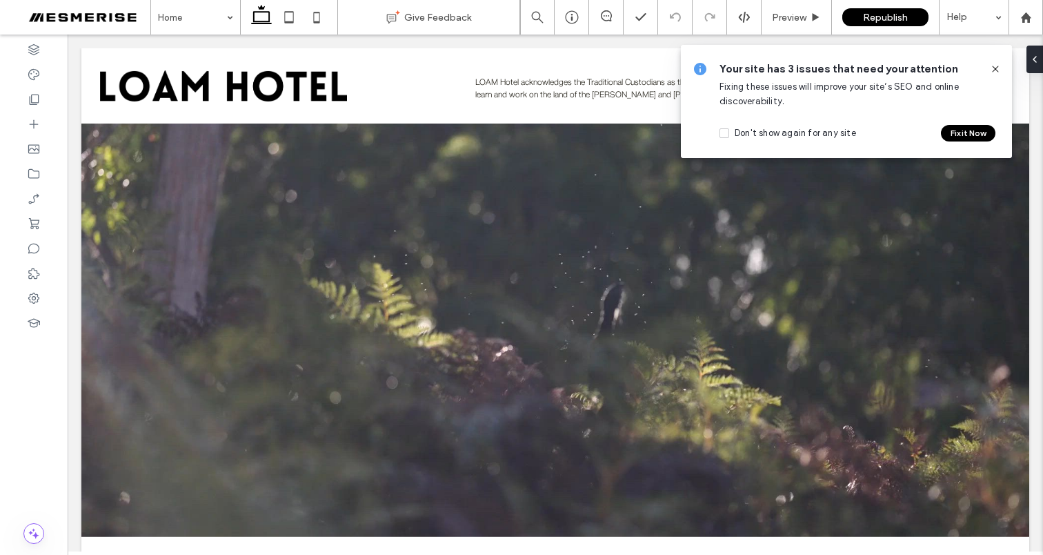
click at [996, 67] on icon at bounding box center [995, 68] width 11 height 11
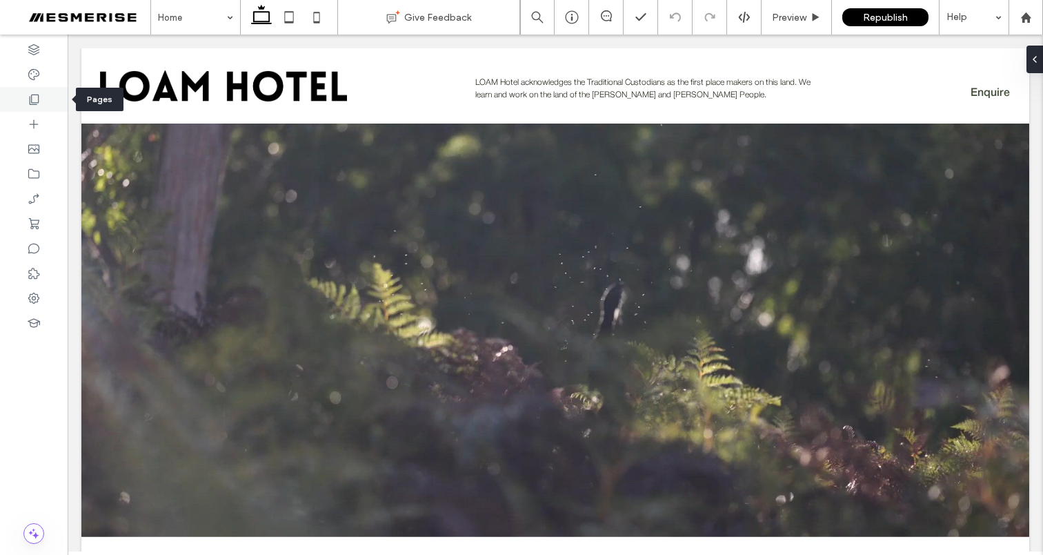
click at [41, 103] on div at bounding box center [34, 99] width 68 height 25
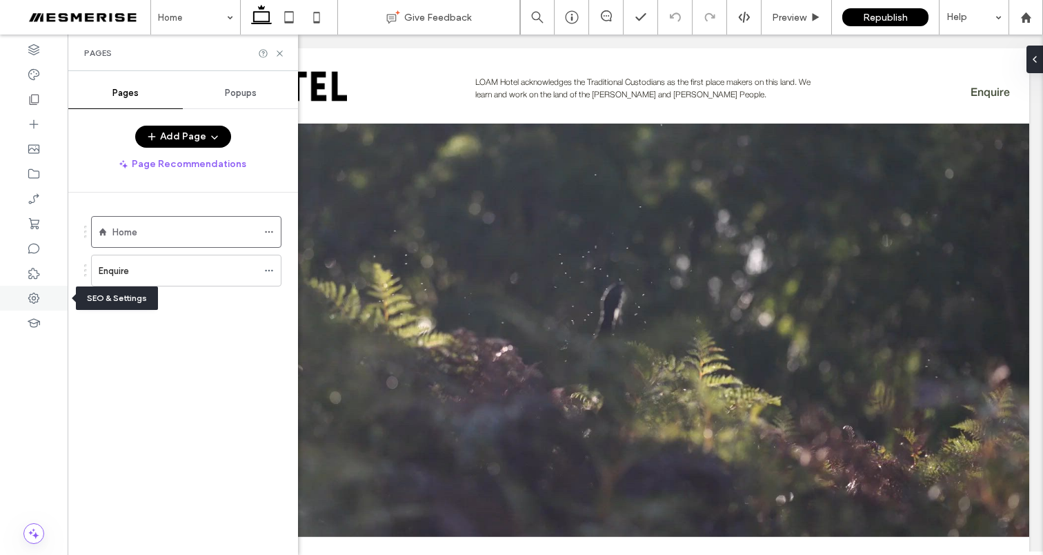
click at [41, 295] on div at bounding box center [34, 298] width 68 height 25
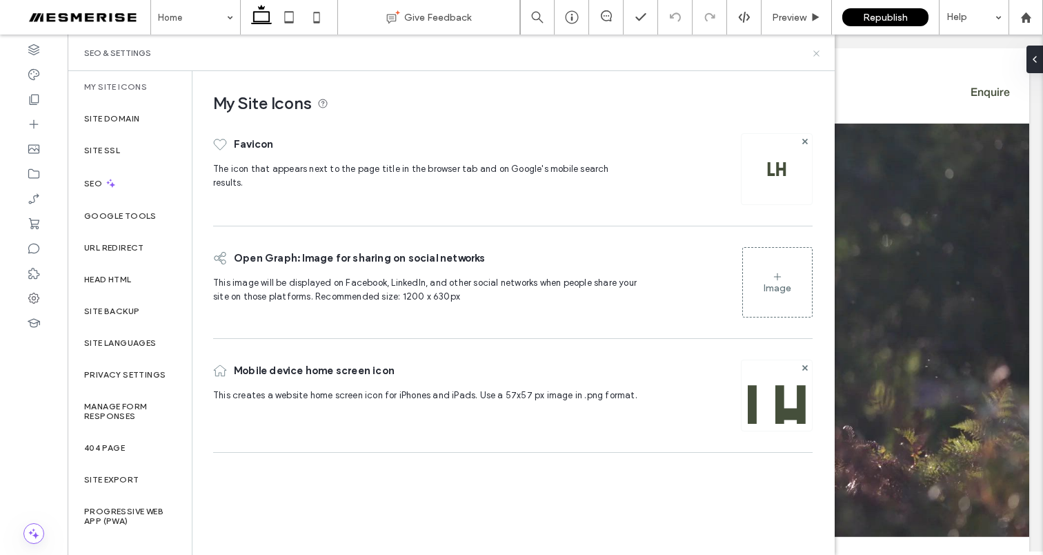
drag, startPoint x: 816, startPoint y: 57, endPoint x: 745, endPoint y: 14, distance: 82.9
click at [816, 57] on icon at bounding box center [816, 53] width 10 height 10
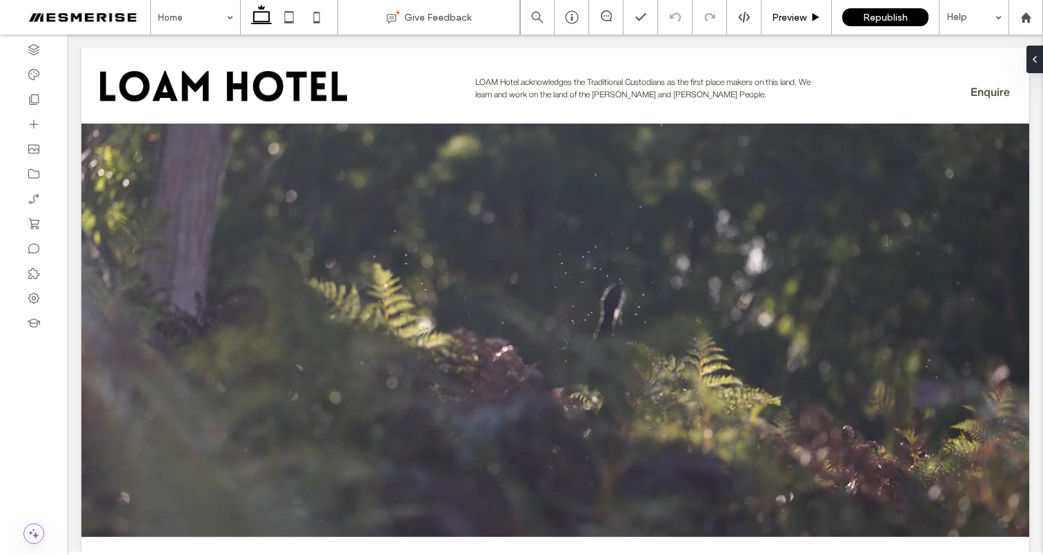
click at [802, 22] on span "Preview" at bounding box center [789, 18] width 34 height 12
